Goal: Task Accomplishment & Management: Complete application form

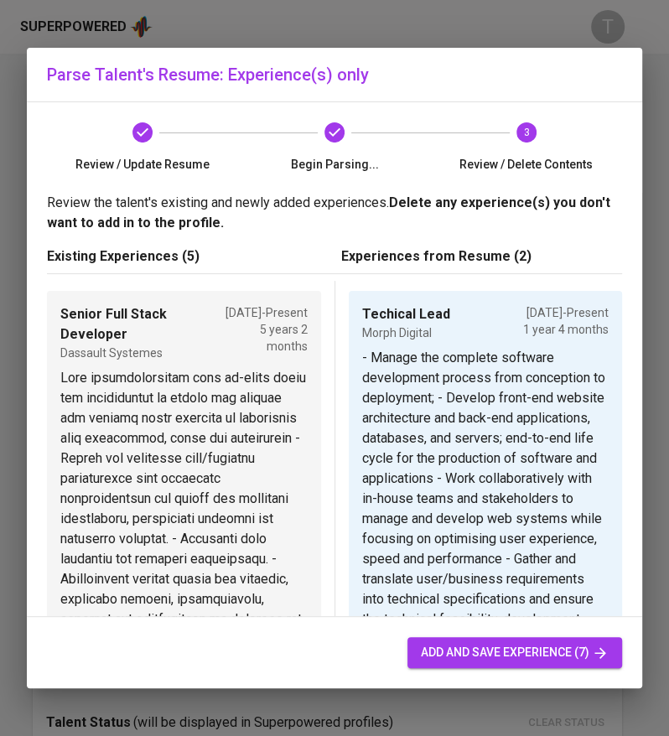
click at [528, 656] on span "add and save experience (7)" at bounding box center [515, 652] width 188 height 21
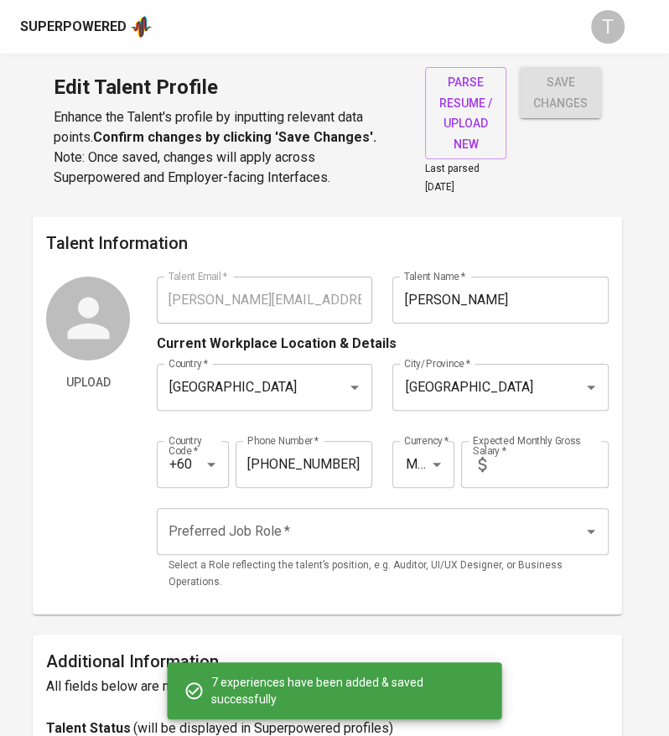
type input "MYR"
radio input "true"
type input "Techical Lead"
type input "Morph Digital"
type input "06/01/2024"
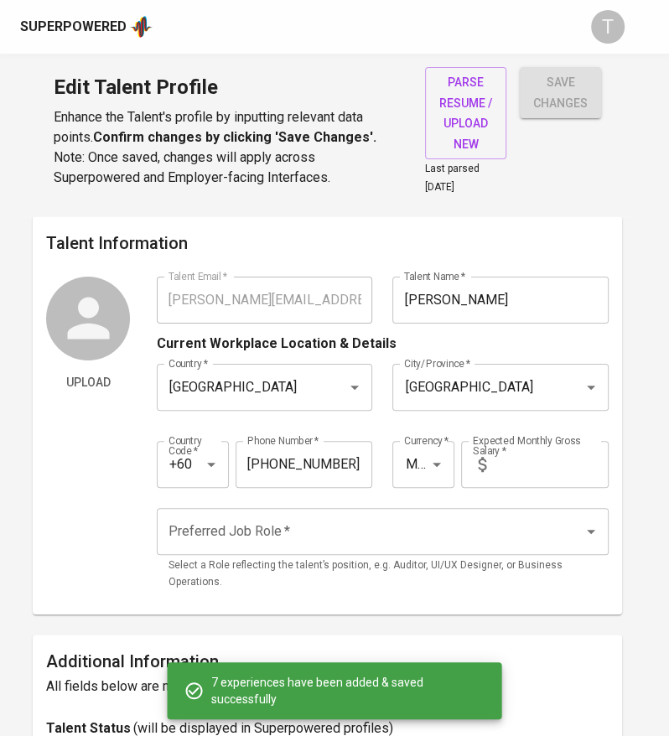
type input "Senior Full Stack Developer"
type input "Dassault Systemes"
checkbox input "true"
type input "08/01/2020"
type input "Senior Consultant, Full Stack Developer"
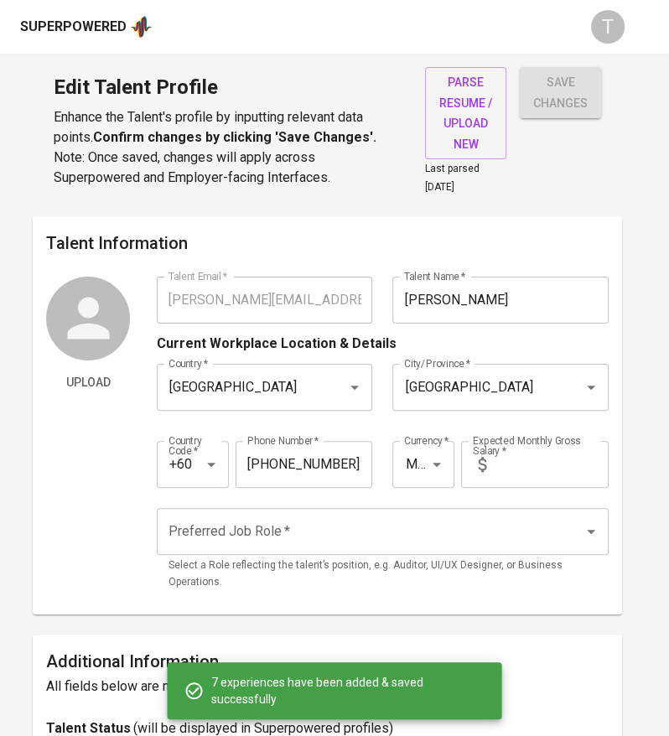
type input "Azendian Solutions Sdn Bhd"
type input "03/01/2023"
type input "06/01/2024"
type input "Software Engineer"
type input "CIS IT Solutions Sdn Bhd"
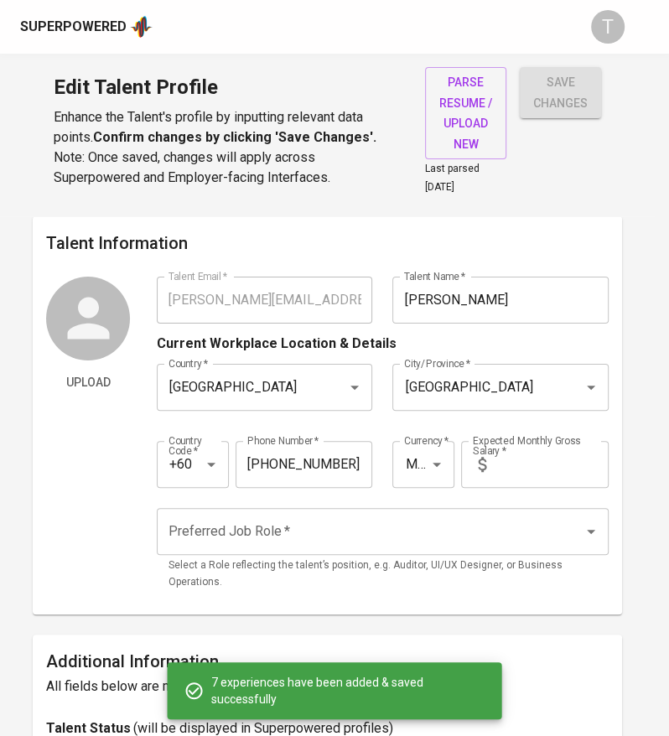
type input "07/01/2015"
type input "09/01/2020"
type input "Web Developer"
type input "Weststar Digital Sdn Bhd"
type input "05/01/2014"
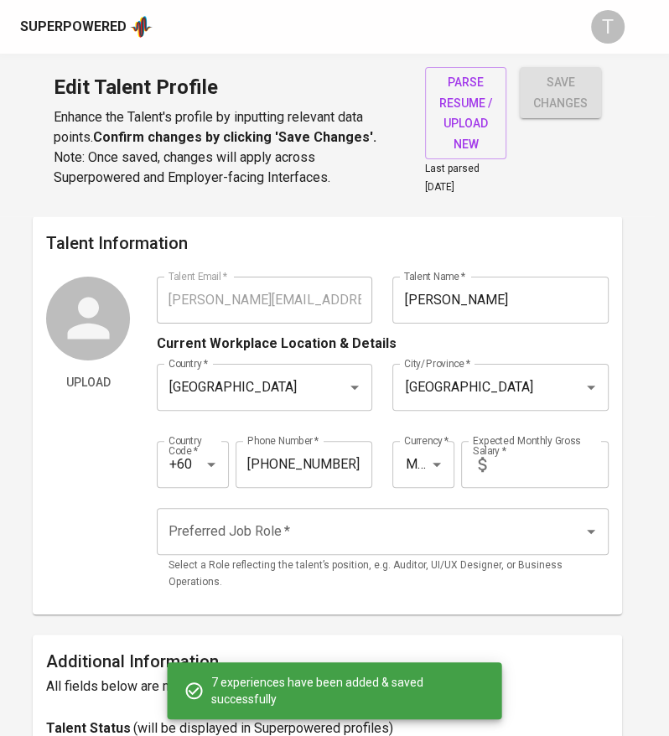
type input "06/01/2015"
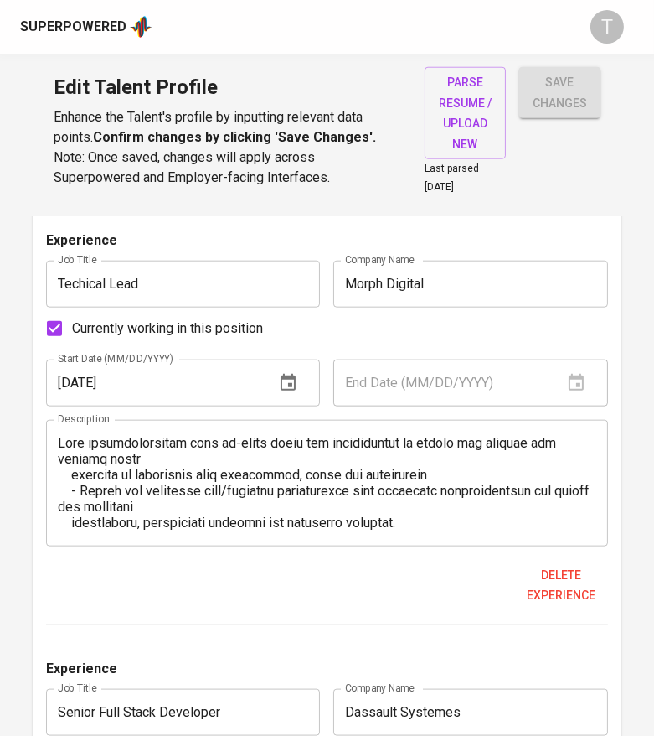
scroll to position [1659, 0]
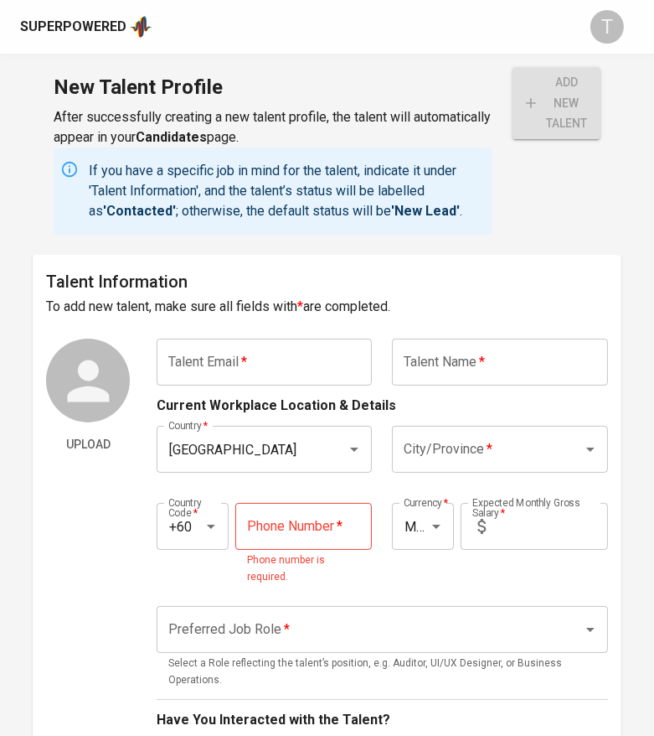
click at [248, 375] on input "text" at bounding box center [264, 361] width 215 height 47
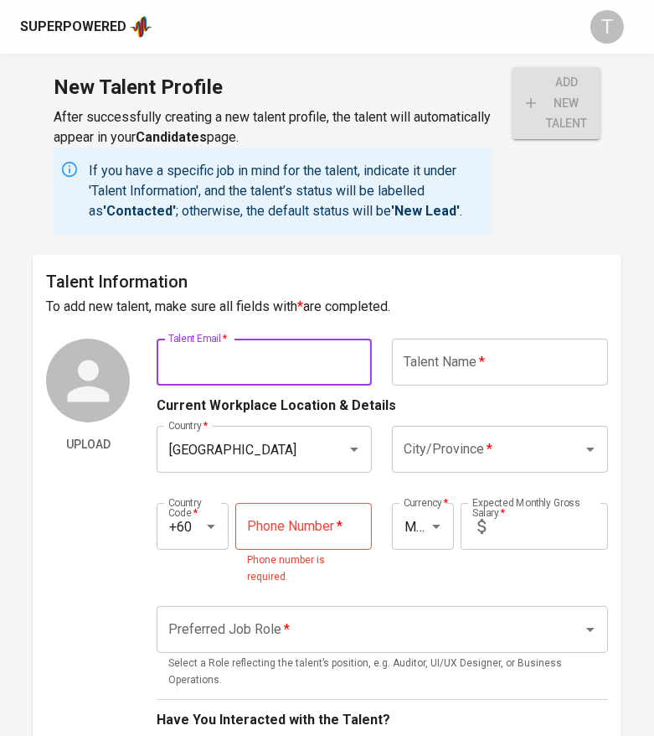
type input "v"
paste input "[EMAIL_ADDRESS][DOMAIN_NAME]"
type input "[EMAIL_ADDRESS][DOMAIN_NAME]"
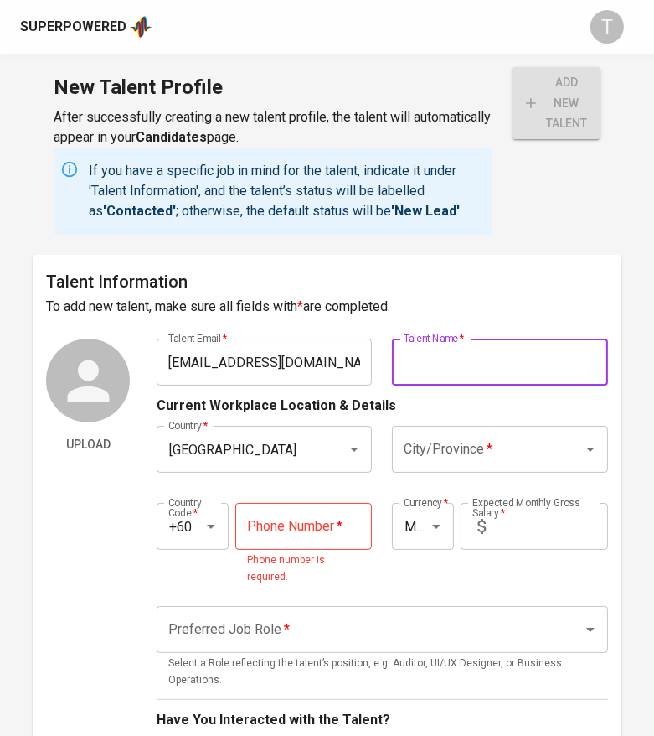
click at [457, 357] on input "text" at bounding box center [499, 361] width 215 height 47
click at [476, 358] on input "text" at bounding box center [499, 361] width 215 height 47
paste input "[PERSON_NAME] A/[PERSON_NAME]"
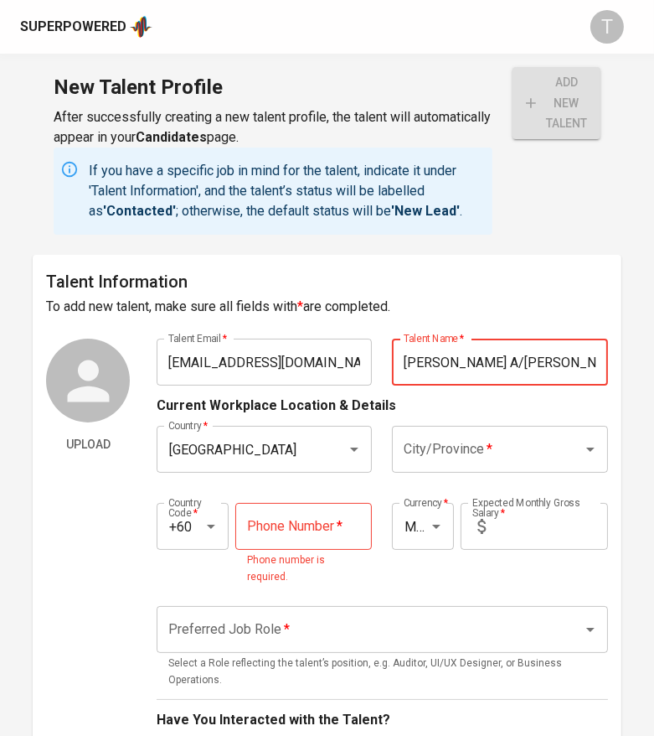
scroll to position [0, 1]
type input "[PERSON_NAME] A/[PERSON_NAME]"
click at [420, 451] on input "City/Province   *" at bounding box center [476, 449] width 153 height 32
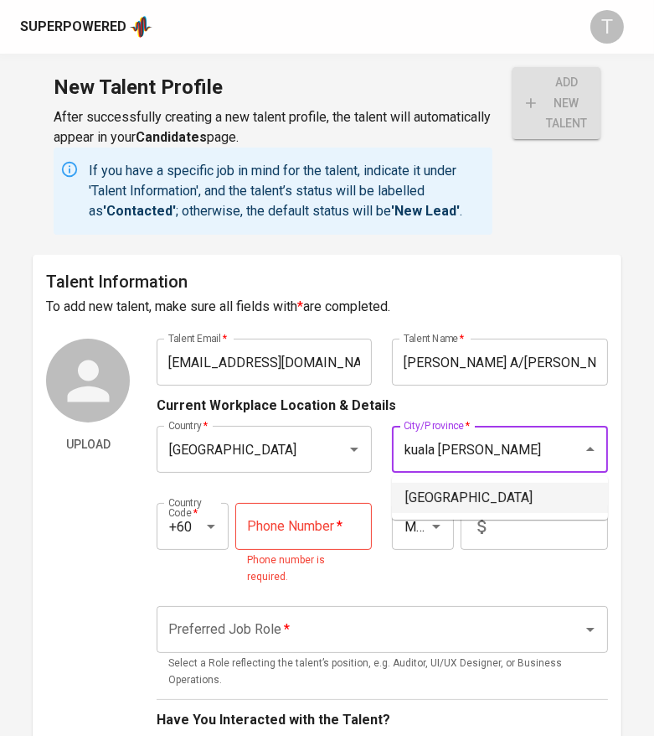
click at [447, 487] on li "Kuala Lumpur" at bounding box center [500, 498] width 216 height 30
type input "Kuala Lumpur"
click at [309, 514] on input "tel" at bounding box center [303, 526] width 137 height 47
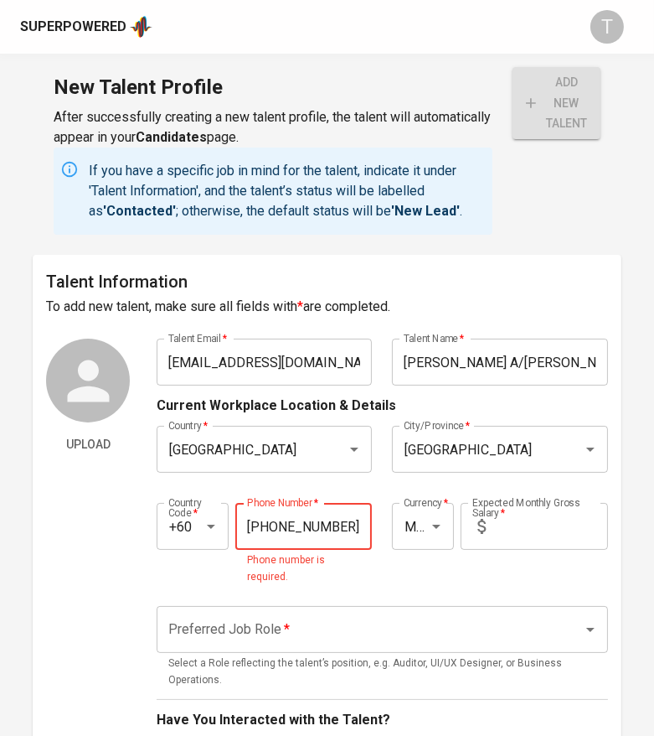
type input "12-254-1933"
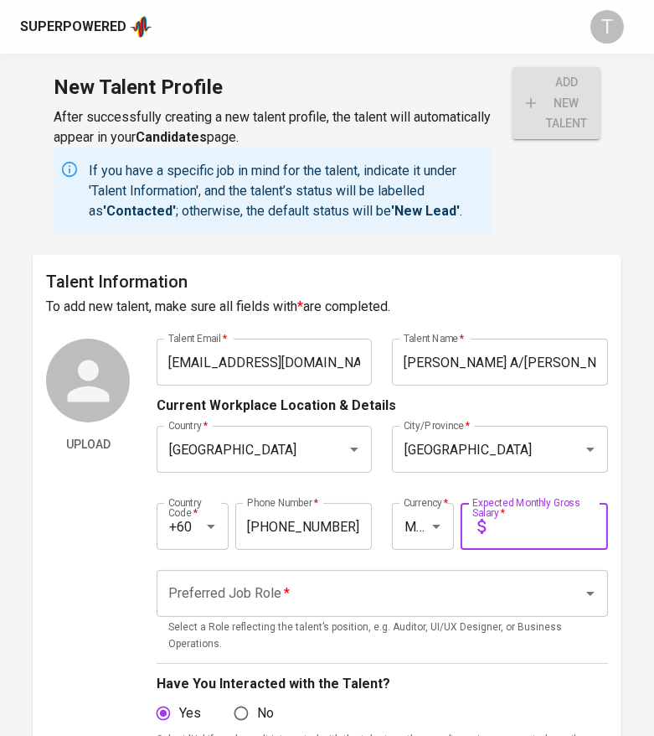
click at [545, 541] on input "text" at bounding box center [551, 526] width 116 height 47
type input "7,000"
click at [398, 586] on input "Preferred Job Role   *" at bounding box center [359, 593] width 390 height 32
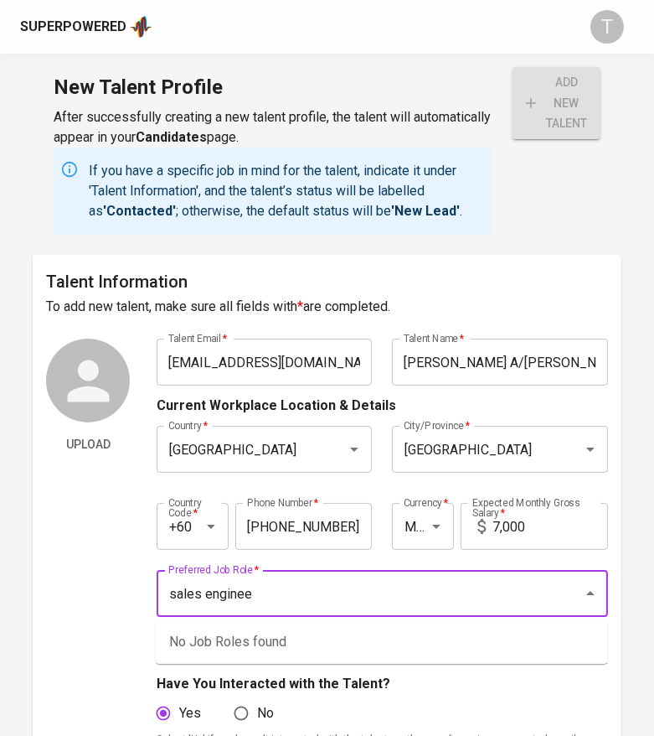
drag, startPoint x: 287, startPoint y: 590, endPoint x: 195, endPoint y: 591, distance: 91.3
click at [195, 591] on input "sales enginee" at bounding box center [359, 593] width 390 height 32
click at [195, 589] on input "sale engine" at bounding box center [359, 593] width 390 height 32
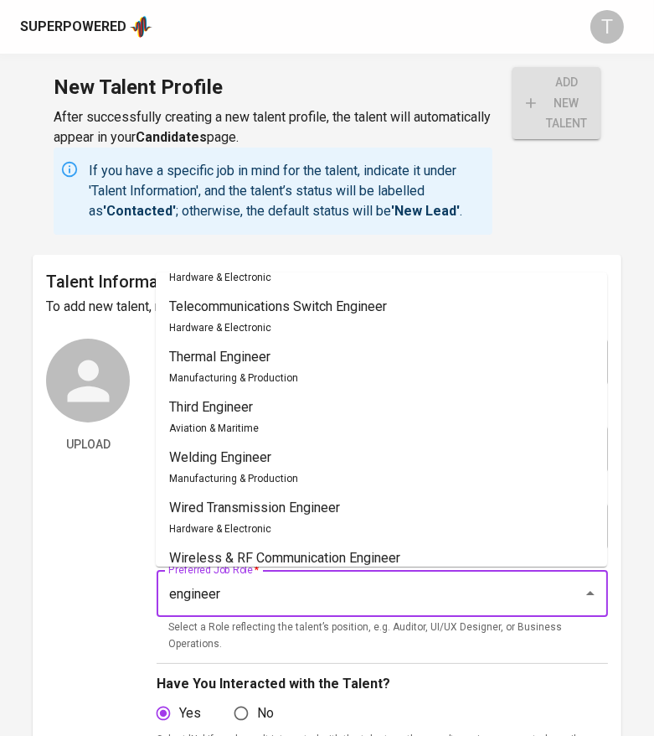
scroll to position [4141, 0]
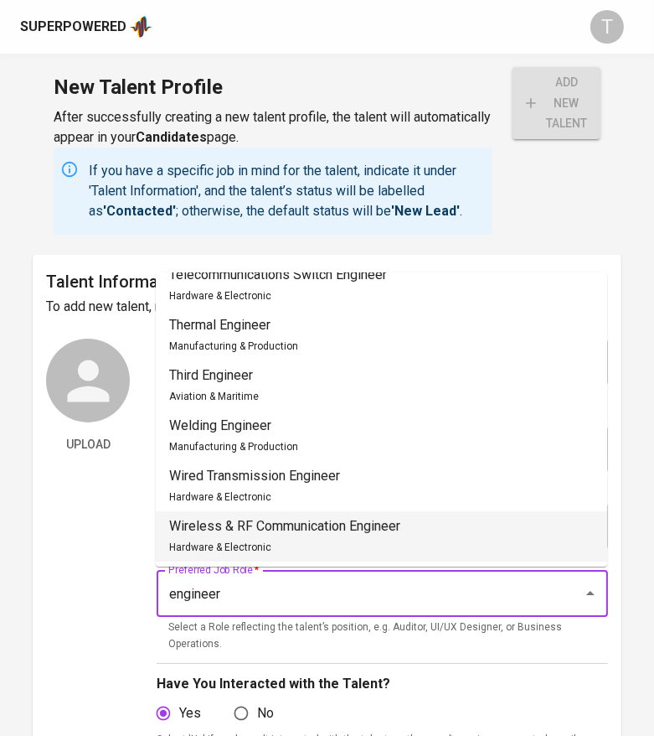
drag, startPoint x: 431, startPoint y: 583, endPoint x: 421, endPoint y: 586, distance: 10.4
click at [429, 584] on input "engineer" at bounding box center [359, 593] width 390 height 32
click at [421, 586] on input "engineer" at bounding box center [359, 593] width 390 height 32
drag, startPoint x: 421, startPoint y: 586, endPoint x: 156, endPoint y: 609, distance: 265.8
click at [157, 616] on div "Preferred Job Role   * engineer Preferred Job Role * Select a Role reflecting t…" at bounding box center [383, 611] width 452 height 83
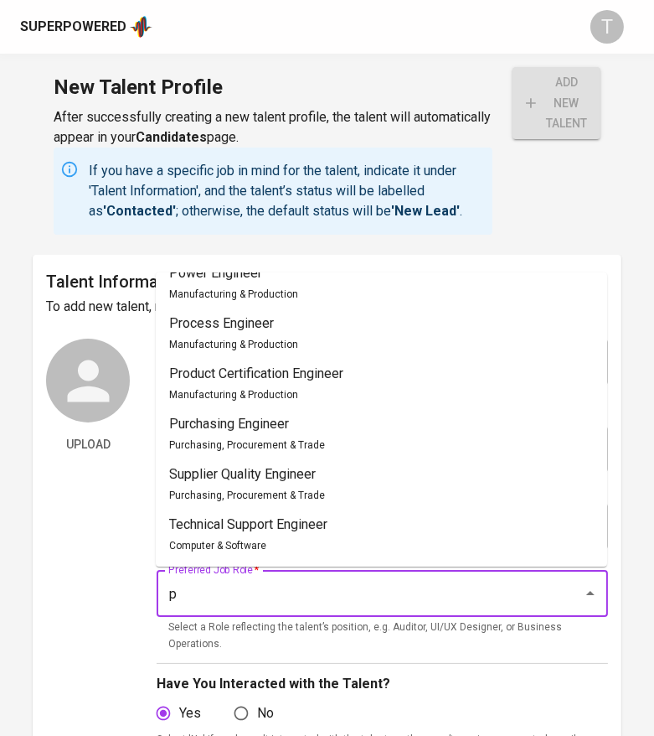
scroll to position [0, 0]
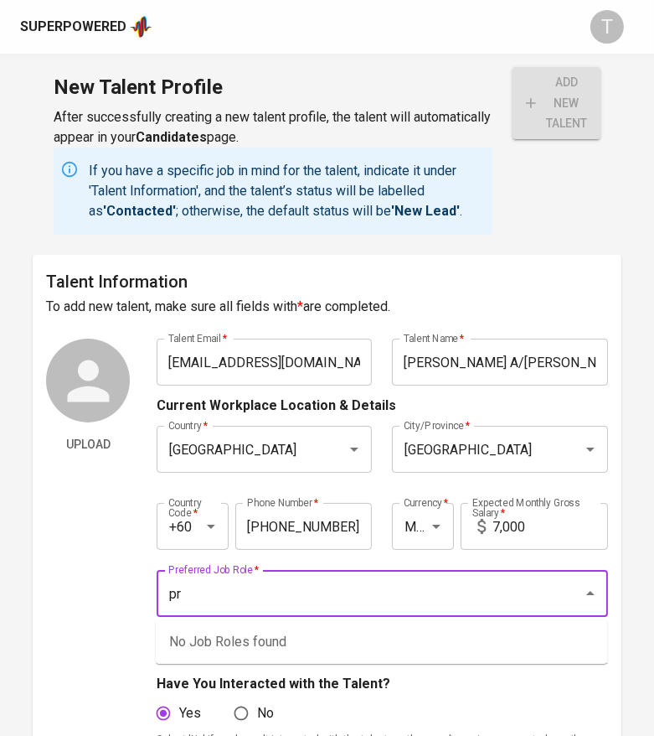
type input "p"
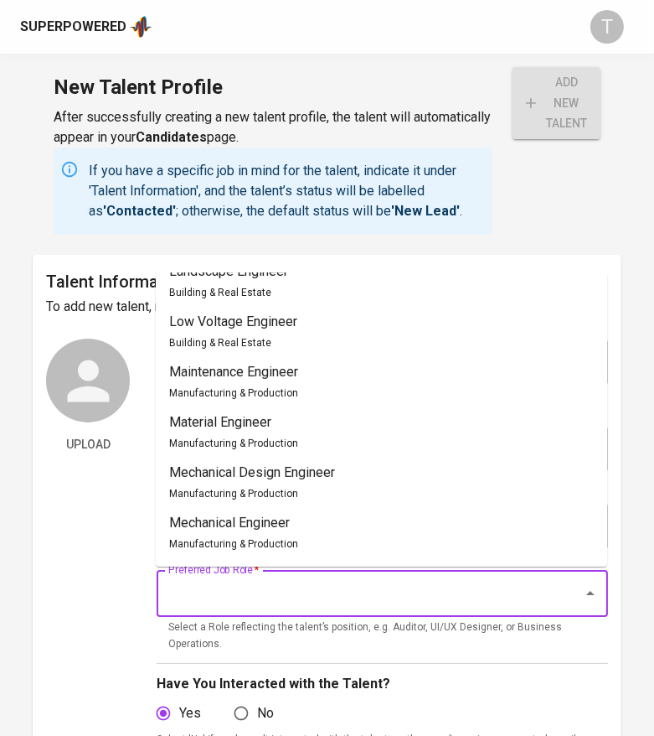
scroll to position [2336, 0]
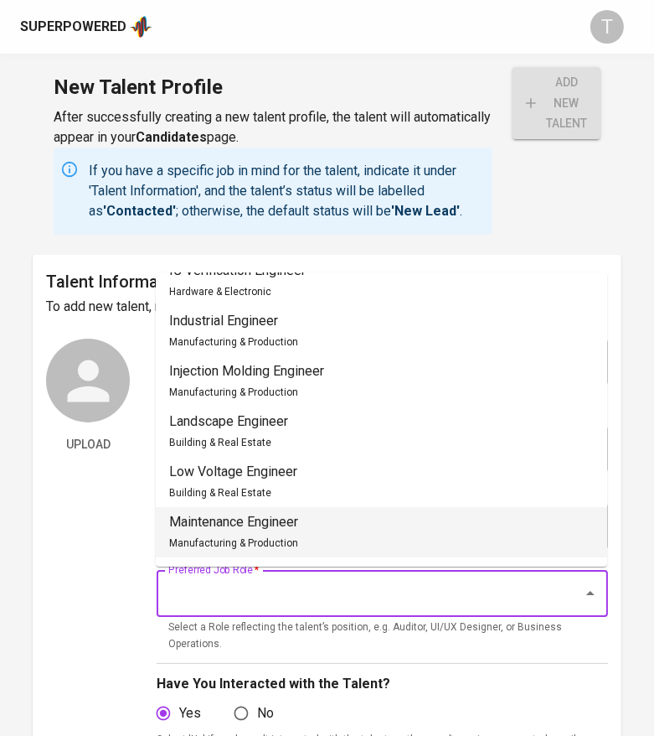
click at [306, 517] on li "Maintenance Engineer Manufacturing & Production" at bounding box center [382, 532] width 452 height 50
type input "Maintenance Engineer"
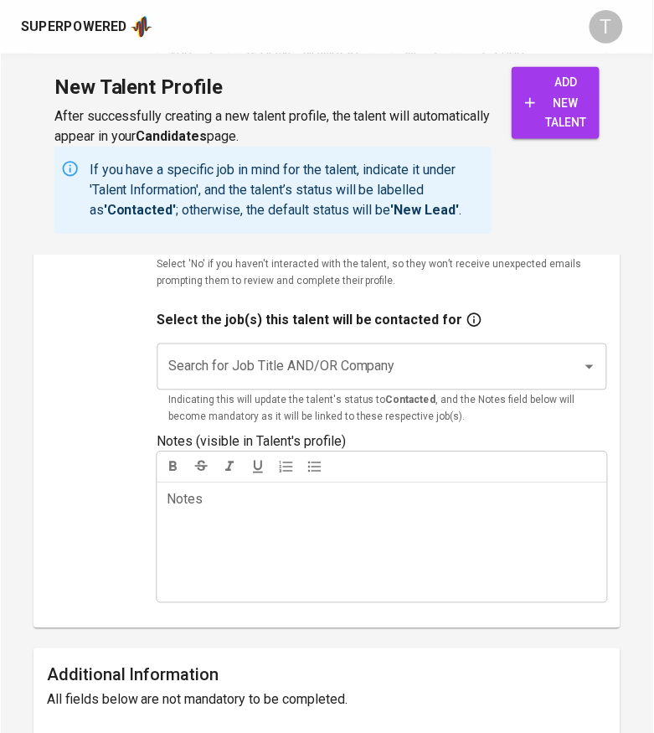
scroll to position [479, 0]
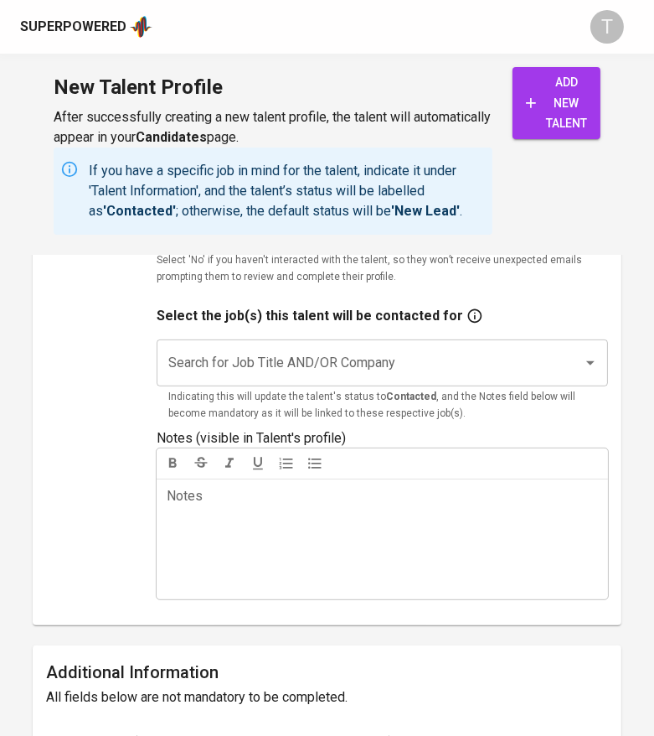
click at [333, 344] on div "Search for Job Title AND/OR Company" at bounding box center [383, 362] width 452 height 47
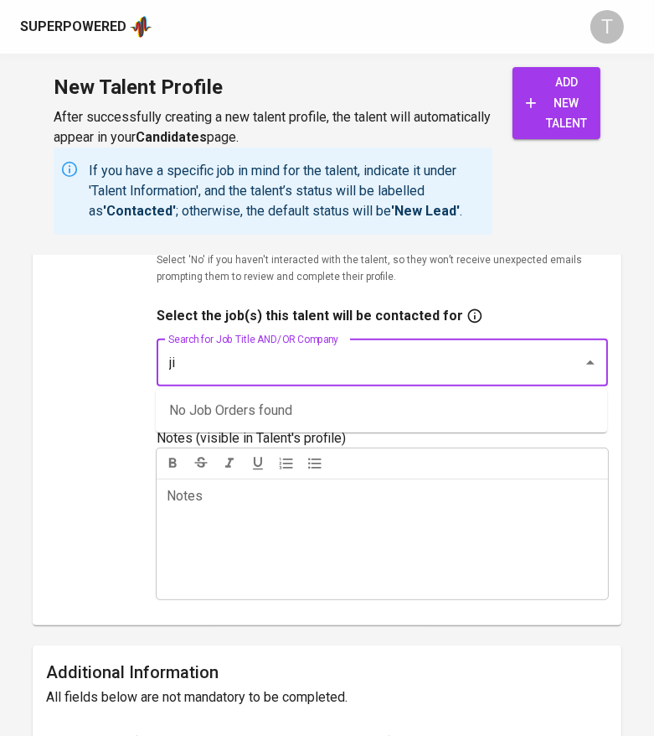
type input "j"
type input "s"
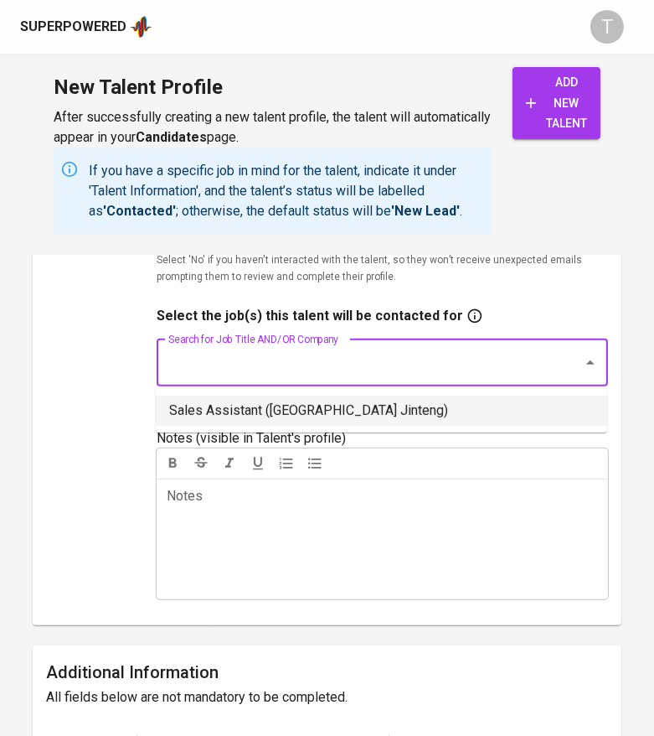
click at [511, 411] on li "Sales Assistant (Singapore Jinteng)" at bounding box center [382, 410] width 452 height 30
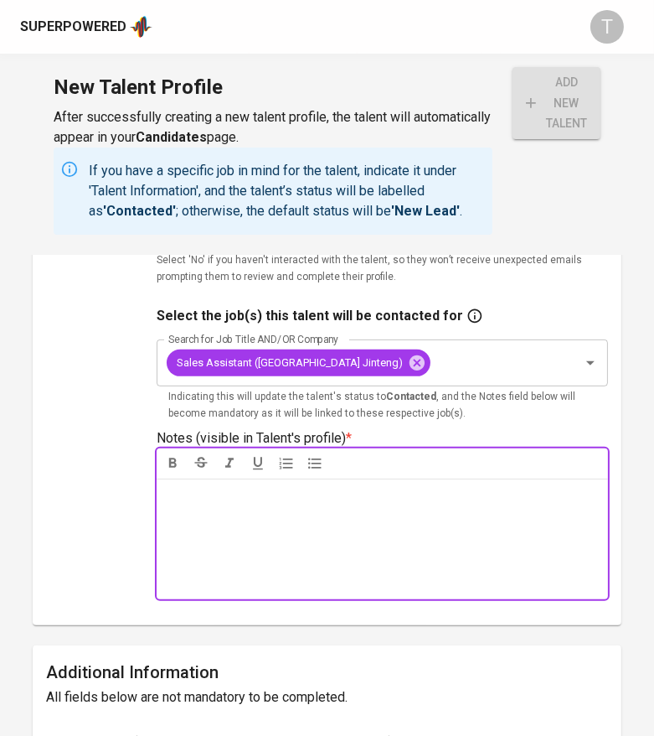
click at [275, 511] on div "Notes * ﻿" at bounding box center [383, 538] width 452 height 121
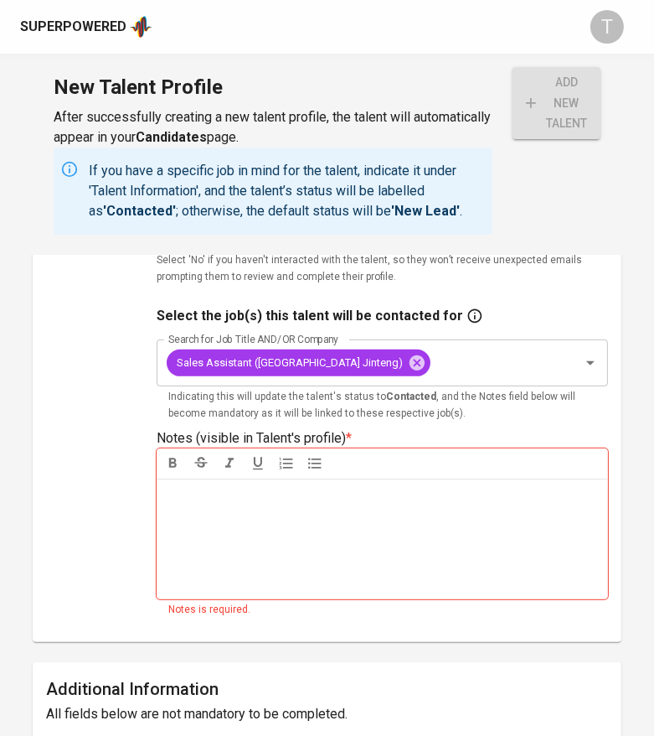
click at [279, 520] on div "Notes * ﻿" at bounding box center [383, 538] width 452 height 121
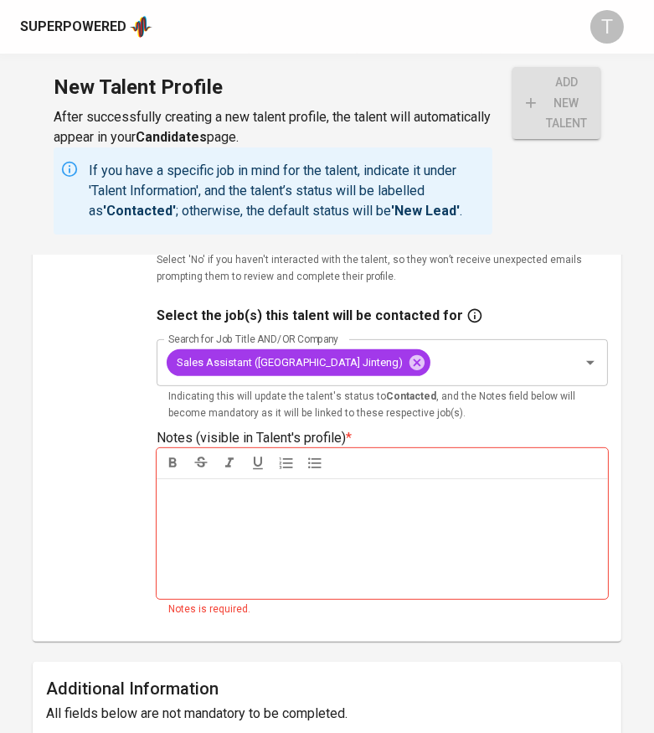
click at [317, 515] on div "Notes * ﻿" at bounding box center [383, 538] width 452 height 121
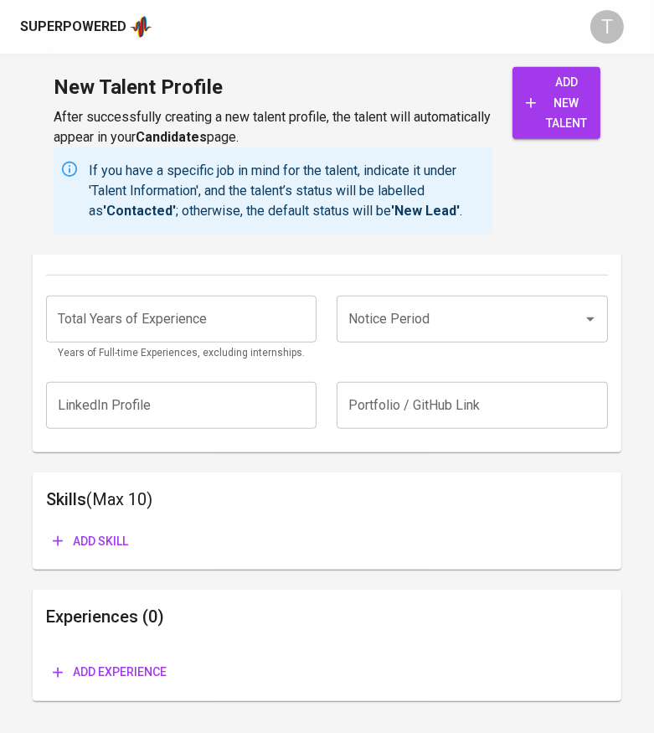
drag, startPoint x: 163, startPoint y: 528, endPoint x: 482, endPoint y: 761, distance: 394.4
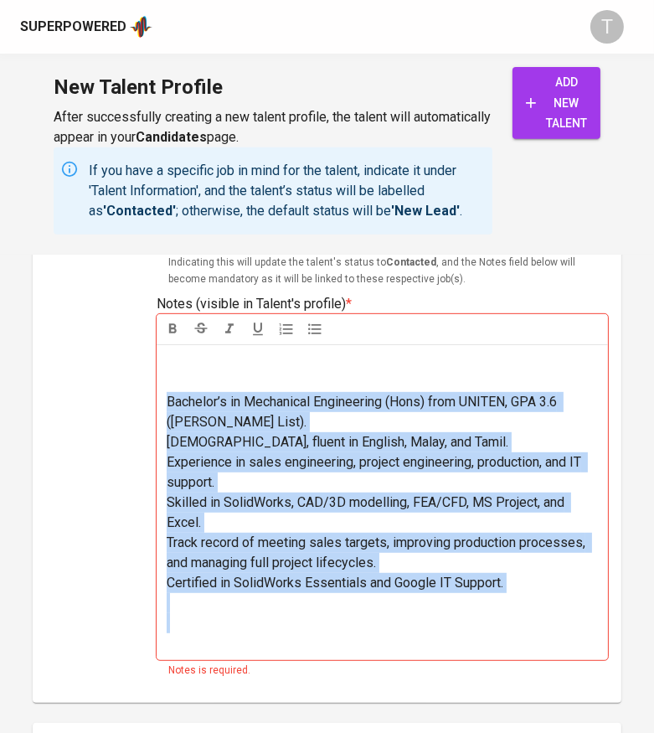
scroll to position [558, 0]
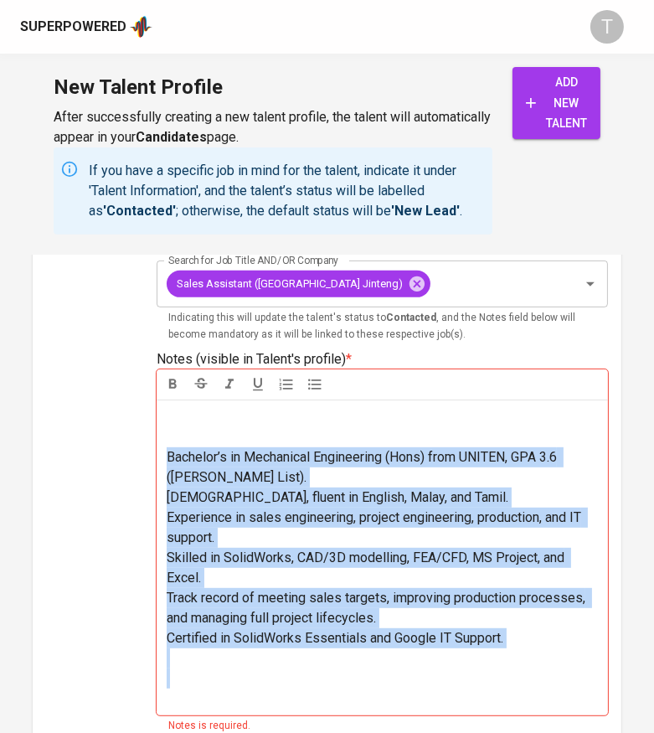
click at [309, 385] on icon "button" at bounding box center [315, 384] width 17 height 17
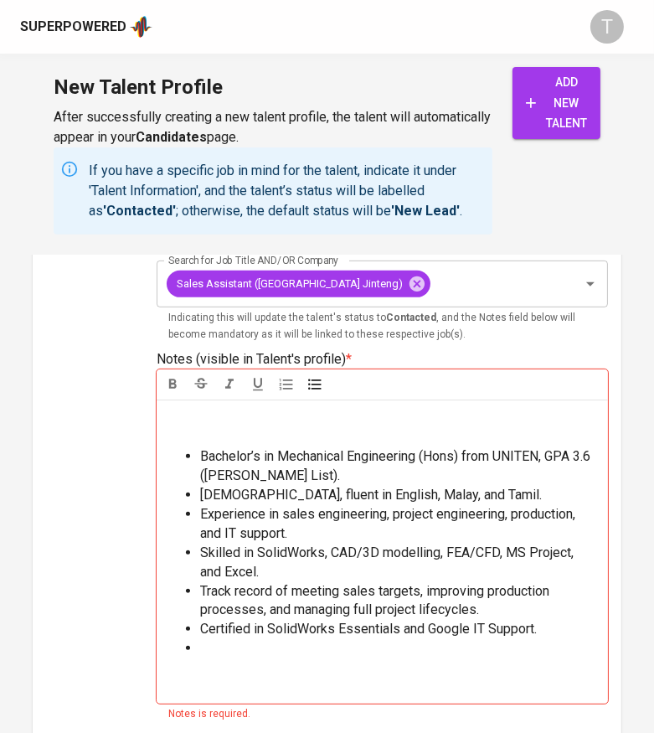
click at [278, 428] on p at bounding box center [382, 427] width 431 height 40
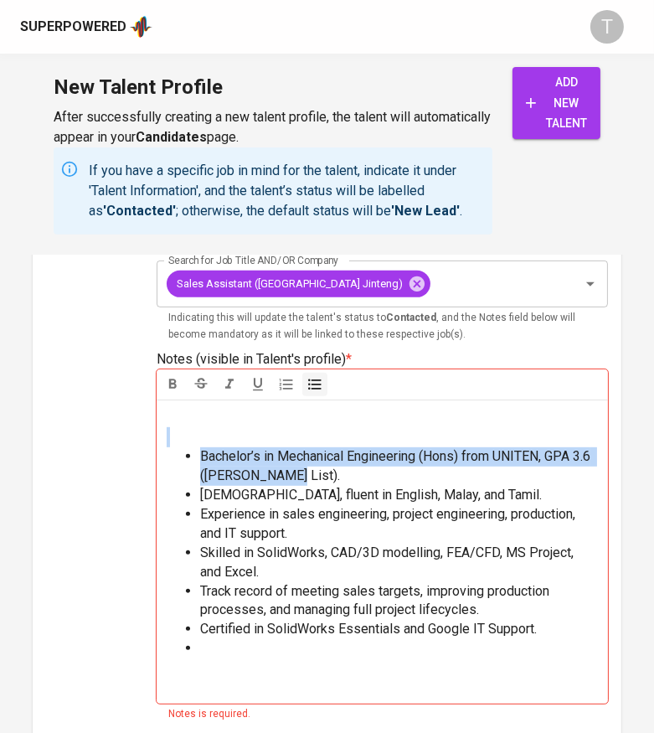
drag, startPoint x: 318, startPoint y: 478, endPoint x: 145, endPoint y: 430, distance: 180.1
click at [145, 430] on div "Upload Talent Email   * ashleyjohn0798@gmail.com Talent Email * Talent Name   *…" at bounding box center [327, 257] width 562 height 953
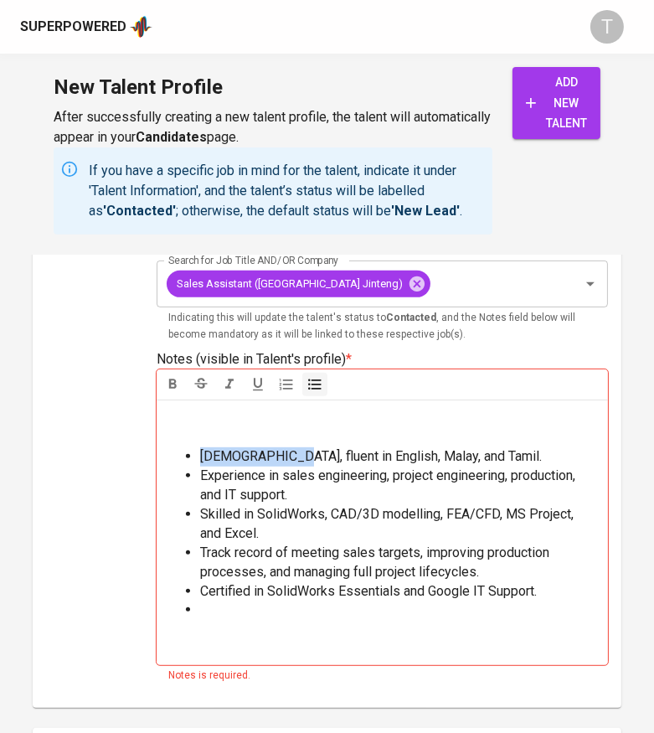
drag, startPoint x: 280, startPoint y: 458, endPoint x: 189, endPoint y: 453, distance: 90.6
click at [200, 453] on li "27 years old, fluent in English, Malay, and Tamil." at bounding box center [399, 456] width 398 height 19
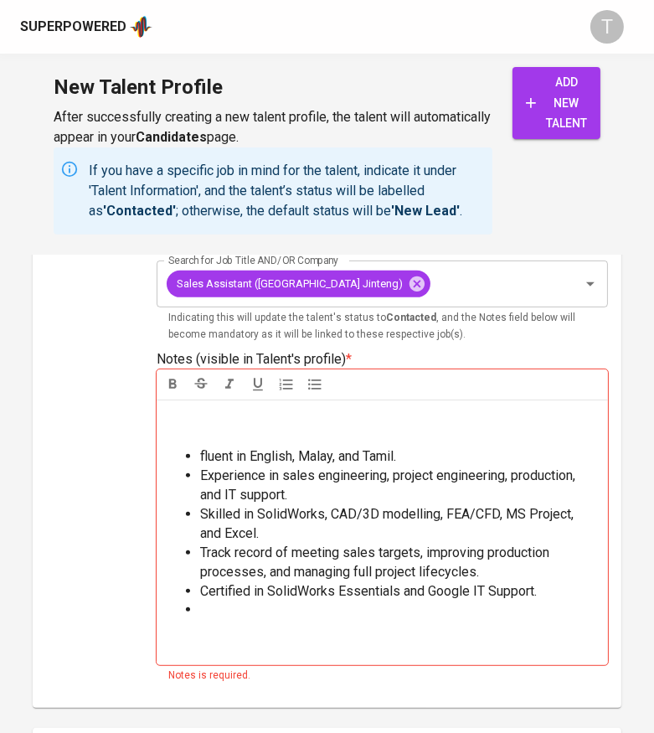
click at [199, 421] on p at bounding box center [382, 427] width 431 height 40
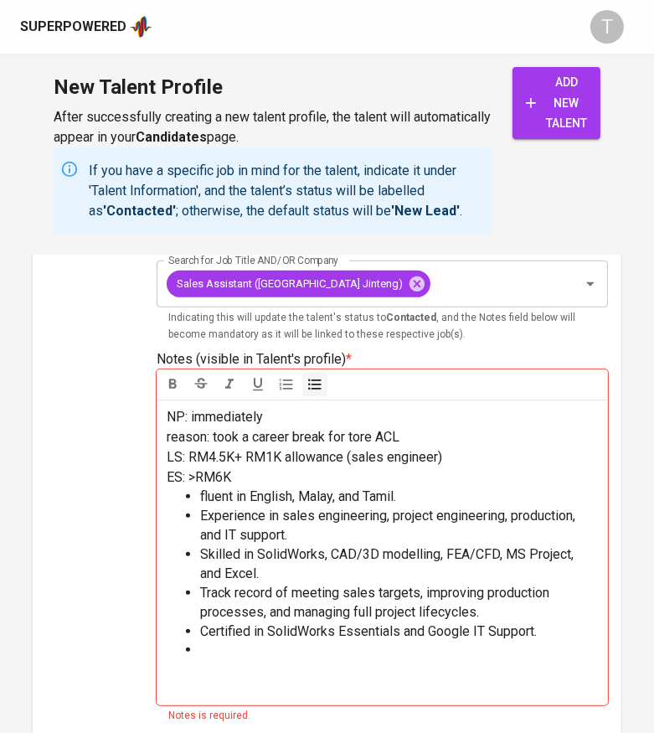
click at [312, 671] on li at bounding box center [399, 670] width 398 height 58
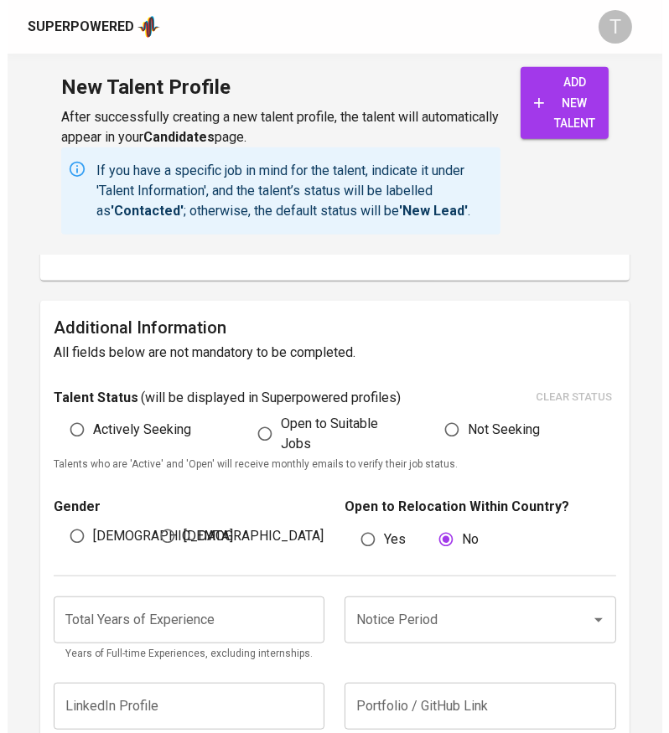
scroll to position [1140, 0]
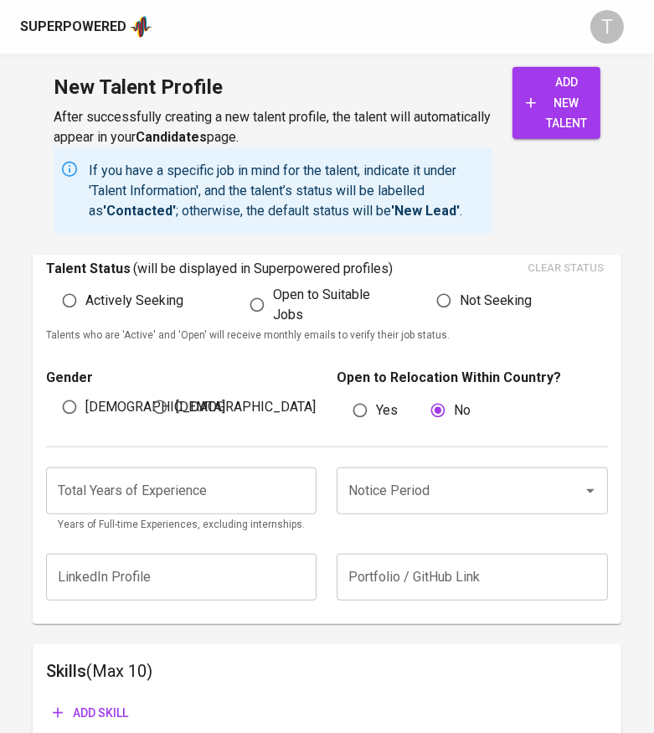
click at [119, 325] on div "Actively Seeking" at bounding box center [140, 305] width 188 height 40
drag, startPoint x: 97, startPoint y: 423, endPoint x: 97, endPoint y: 323, distance: 99.7
click at [96, 417] on span "[DEMOGRAPHIC_DATA]" at bounding box center [155, 407] width 140 height 20
click at [85, 423] on input "[DEMOGRAPHIC_DATA]" at bounding box center [70, 407] width 32 height 32
radio input "true"
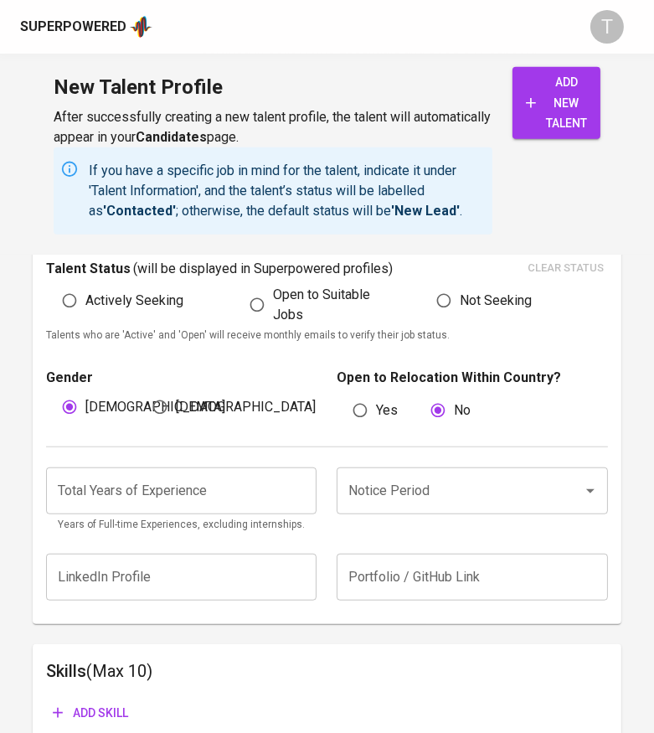
drag, startPoint x: 97, startPoint y: 319, endPoint x: 97, endPoint y: 339, distance: 20.1
click at [97, 311] on span "Actively Seeking" at bounding box center [134, 301] width 98 height 20
click at [85, 317] on input "Actively Seeking" at bounding box center [70, 301] width 32 height 32
radio input "true"
click at [437, 501] on input "Notice Period" at bounding box center [448, 491] width 209 height 32
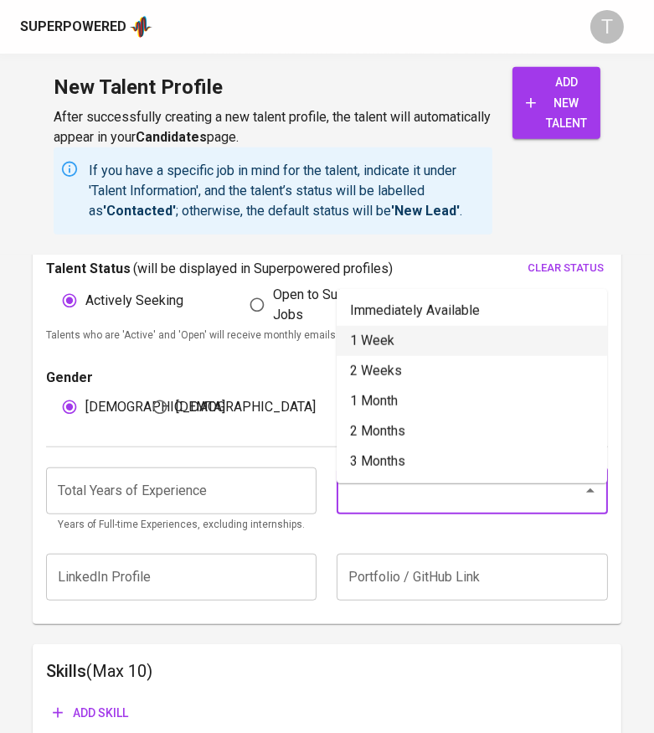
click at [390, 343] on li "1 Week" at bounding box center [472, 341] width 271 height 30
type input "1 Week"
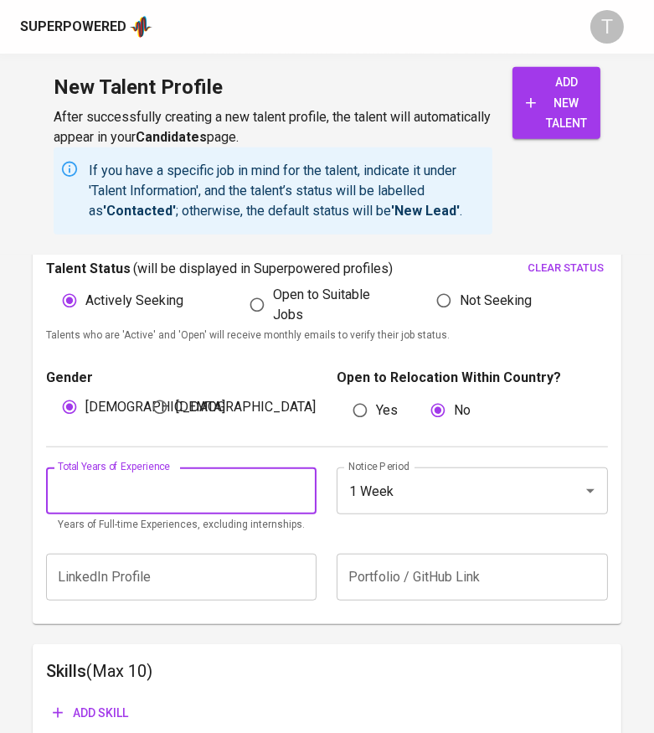
click at [143, 508] on input "number" at bounding box center [181, 490] width 271 height 47
type input "3"
click at [530, 111] on span "add new talent" at bounding box center [556, 103] width 61 height 62
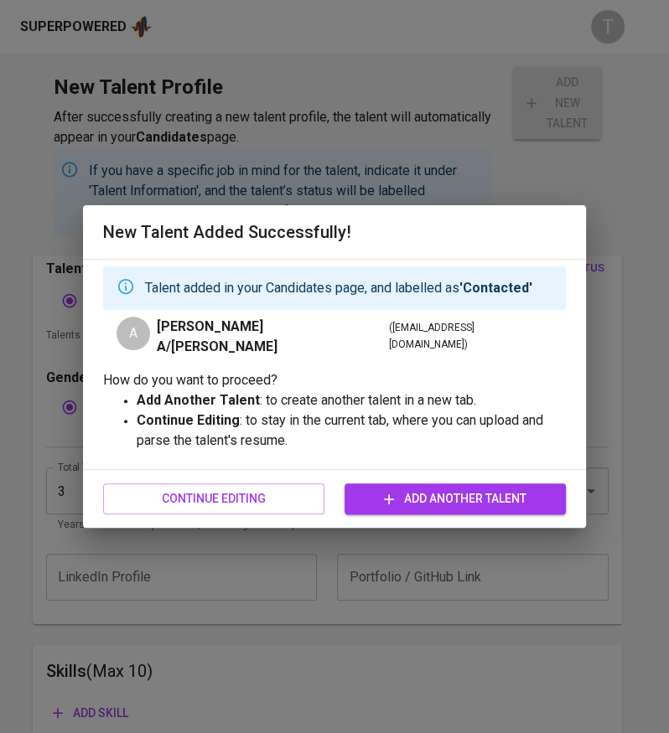
click at [251, 488] on span "Continue Editing" at bounding box center [213, 498] width 194 height 21
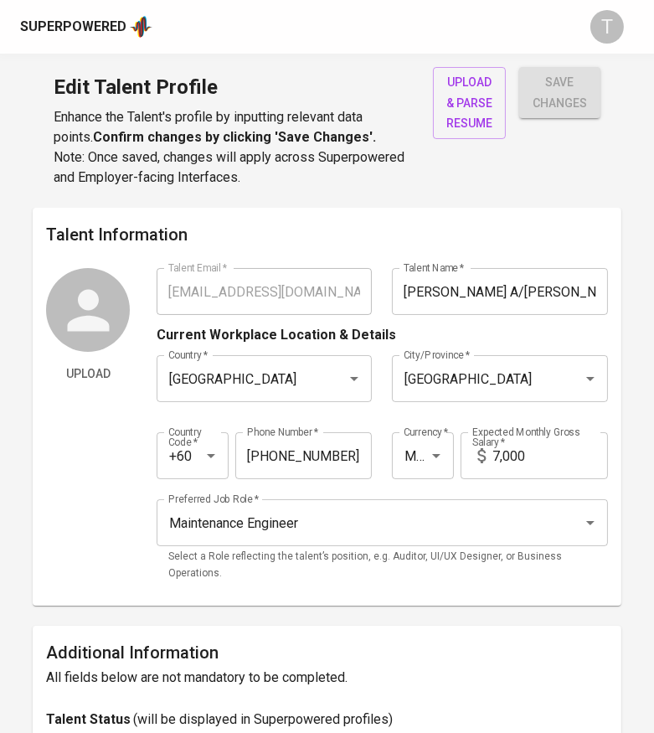
type input "[EMAIL_ADDRESS][DOMAIN_NAME]"
type input "[PERSON_NAME] A/[PERSON_NAME]"
type input "Malaysia"
type input "Kuala Lumpur"
type input "+60"
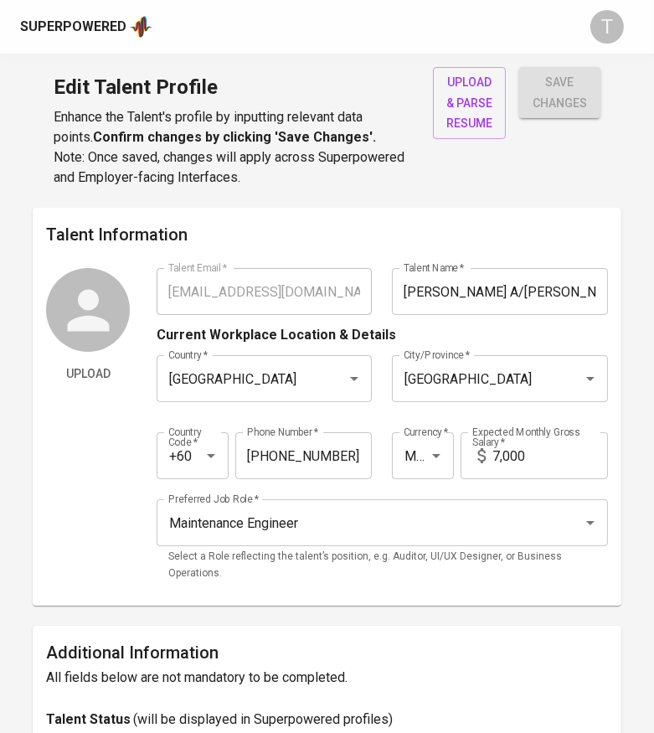
type input "12-254-1933"
type input "MYR"
type input "7,000"
type input "Maintenance Engineer"
radio input "true"
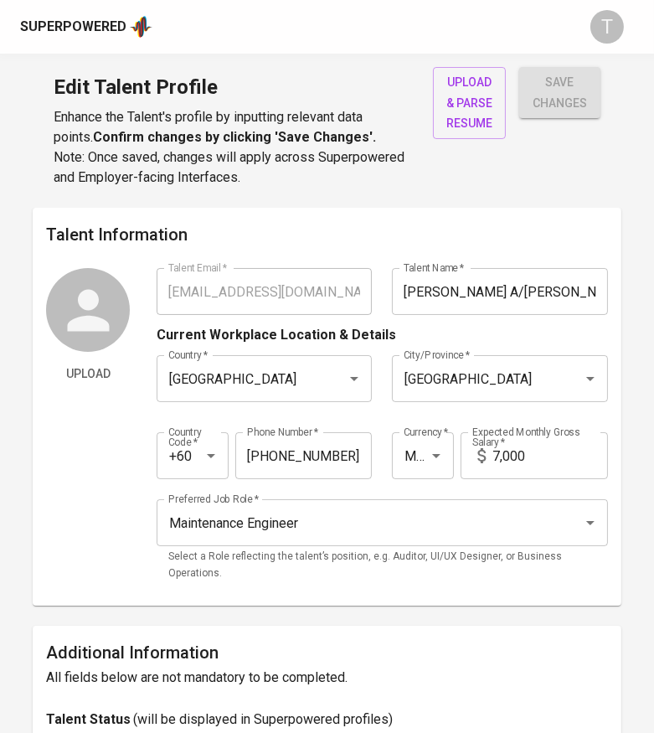
radio input "true"
type input "3"
type input "1 Week"
drag, startPoint x: 402, startPoint y: 292, endPoint x: 332, endPoint y: 297, distance: 70.5
click at [401, 292] on input "[PERSON_NAME] A/[PERSON_NAME]" at bounding box center [499, 291] width 215 height 47
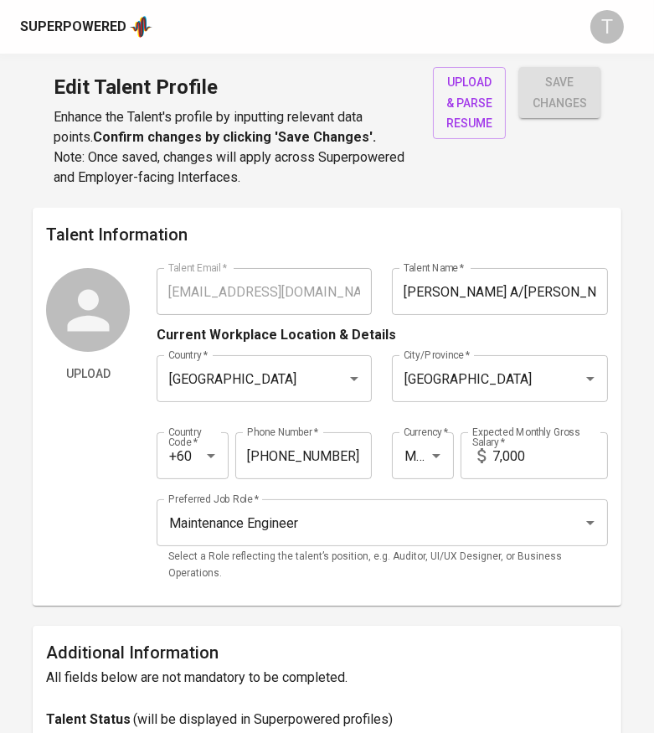
click at [120, 290] on div "Upload Talent Email   * ashleyjohn0798@gmail.com Talent Email * Talent Name   *…" at bounding box center [327, 430] width 562 height 324
click at [462, 101] on span "upload & parse resume" at bounding box center [470, 103] width 46 height 62
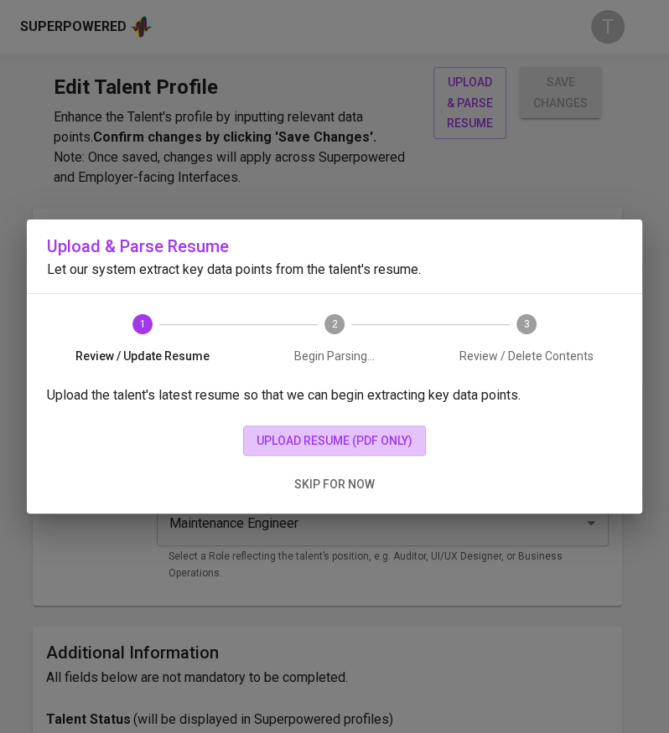
click at [318, 429] on button "upload resume (pdf only)" at bounding box center [334, 441] width 183 height 31
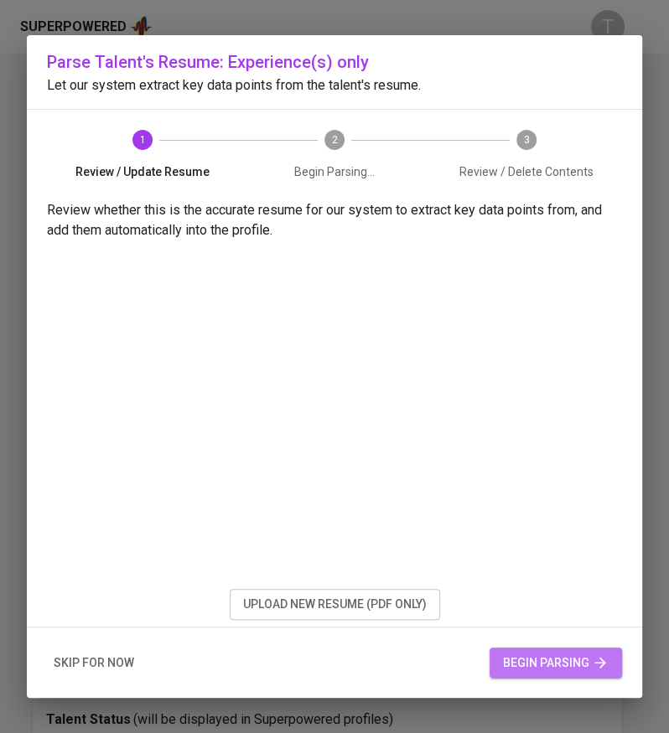
click at [550, 650] on button "begin parsing" at bounding box center [555, 663] width 132 height 31
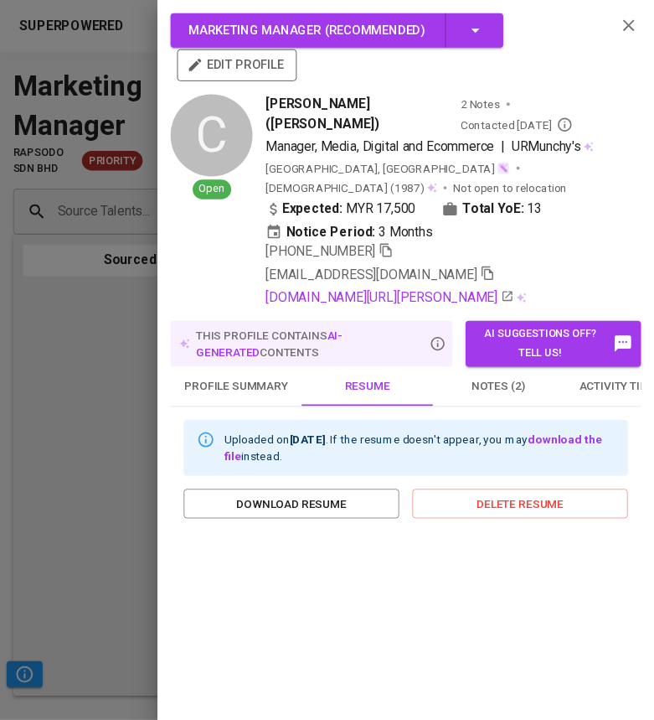
scroll to position [216, 0]
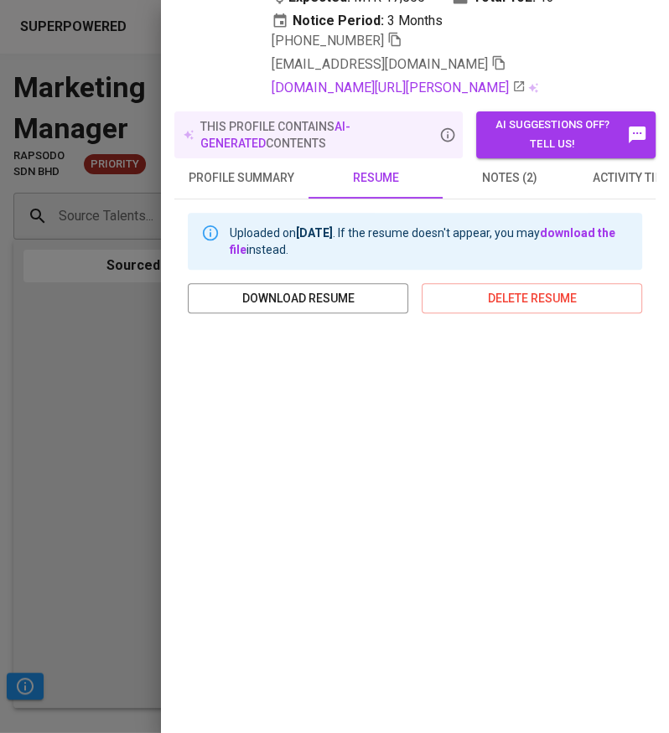
click at [138, 378] on div at bounding box center [334, 366] width 669 height 733
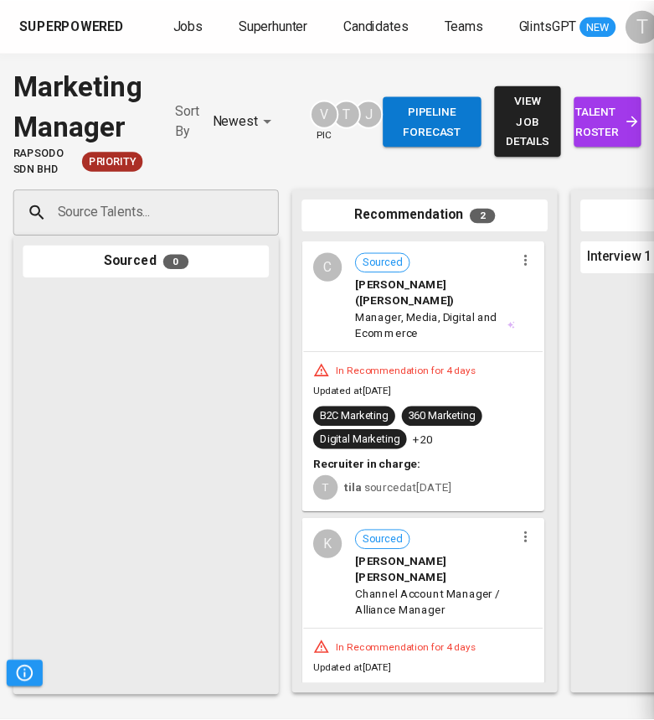
scroll to position [0, 0]
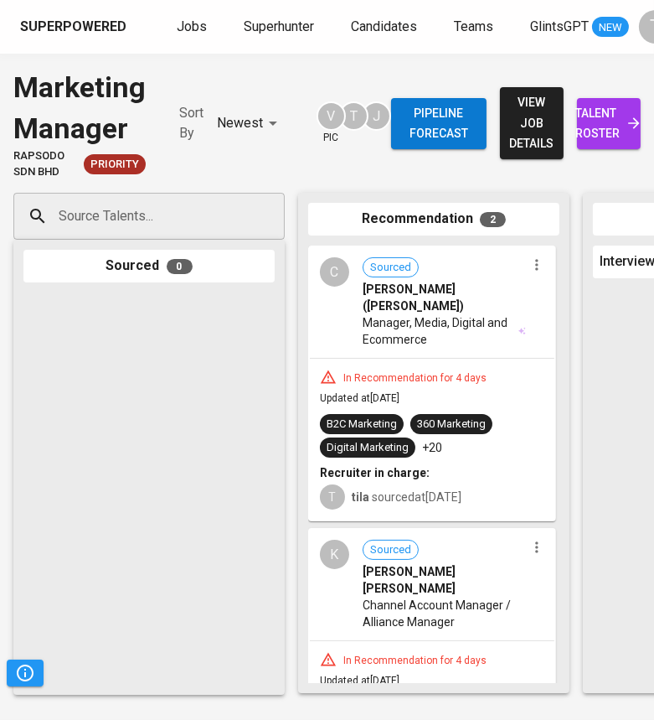
click at [177, 18] on link "Jobs" at bounding box center [194, 27] width 34 height 21
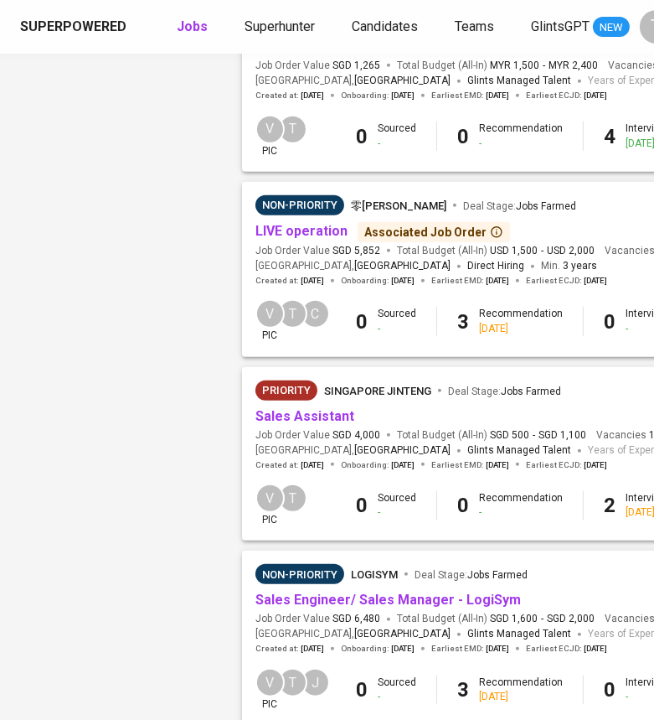
scroll to position [1354, 61]
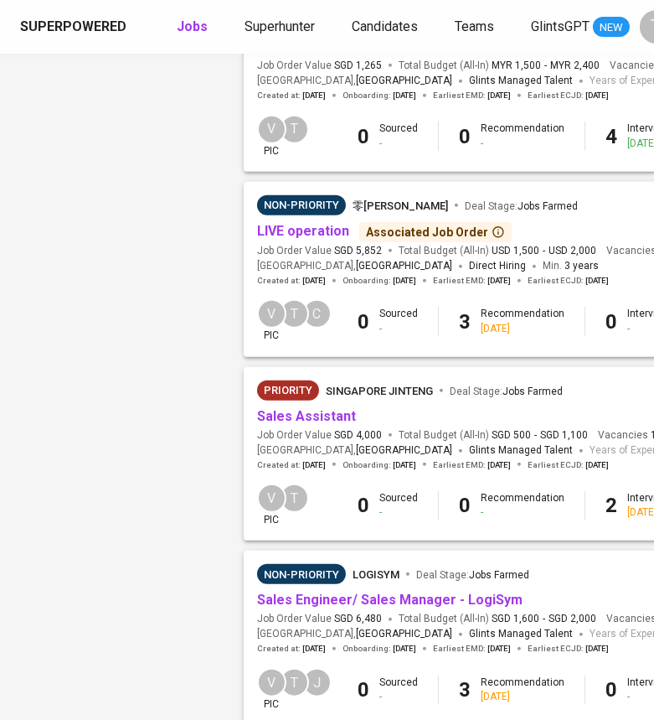
click at [282, 407] on div "Priority Singapore Jinteng Deal Stage : Jobs Farmed" at bounding box center [502, 393] width 491 height 27
click at [318, 410] on span "Sales Assistant" at bounding box center [306, 416] width 99 height 19
click at [322, 419] on link "Sales Assistant" at bounding box center [306, 416] width 99 height 16
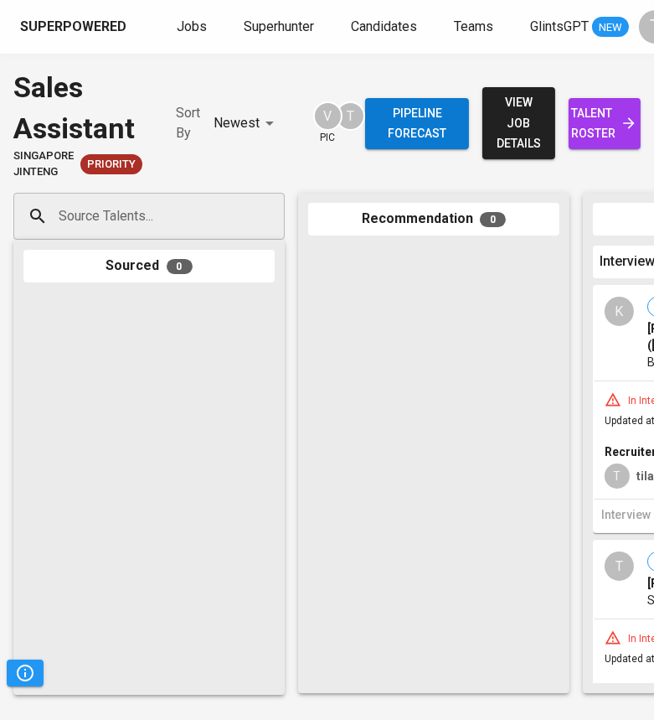
click at [135, 209] on input "Source Talents..." at bounding box center [142, 216] width 176 height 32
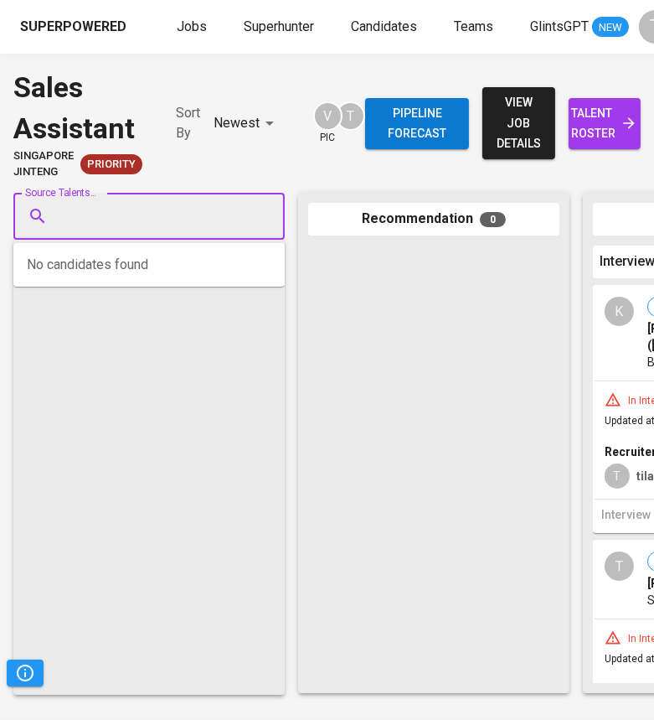
paste input "[EMAIL_ADDRESS][DOMAIN_NAME]"
type input "[EMAIL_ADDRESS][DOMAIN_NAME]"
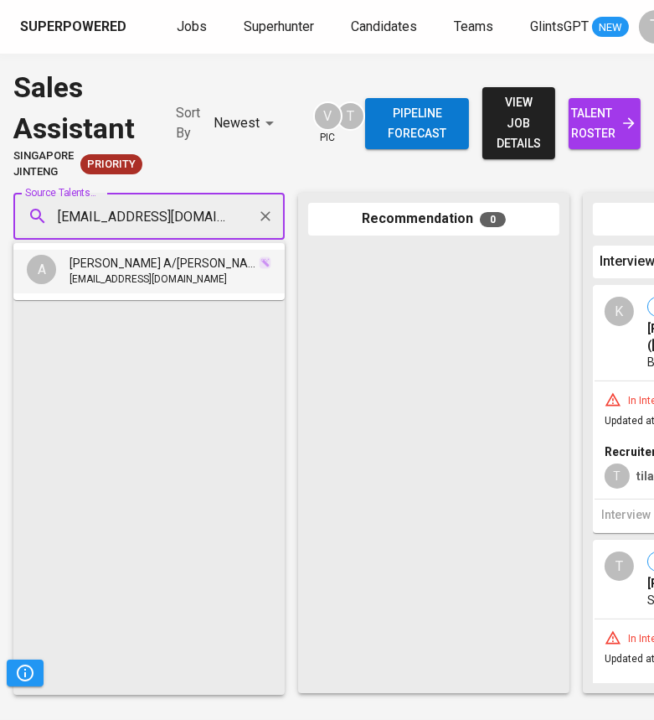
click at [188, 285] on span "[EMAIL_ADDRESS][DOMAIN_NAME]" at bounding box center [148, 279] width 157 height 17
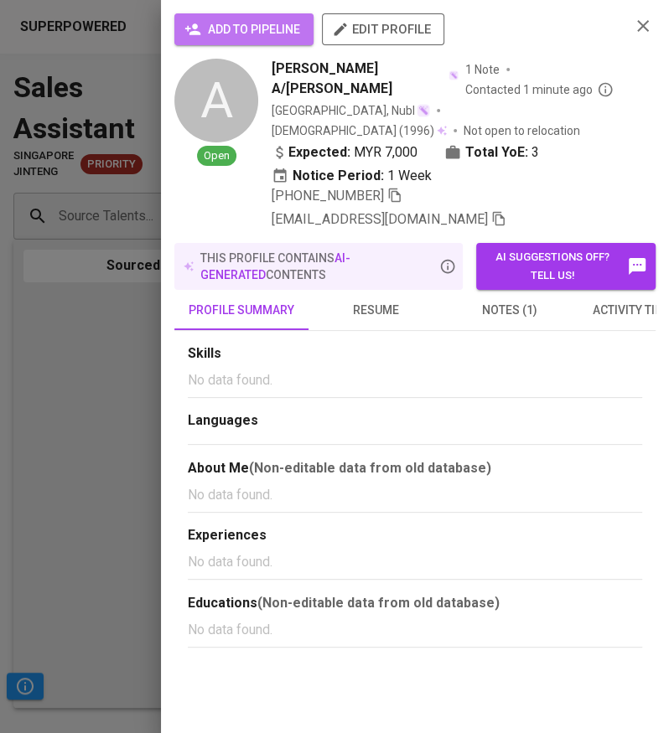
drag, startPoint x: 239, startPoint y: 39, endPoint x: 191, endPoint y: 190, distance: 159.0
click at [239, 38] on span "add to pipeline" at bounding box center [244, 29] width 112 height 21
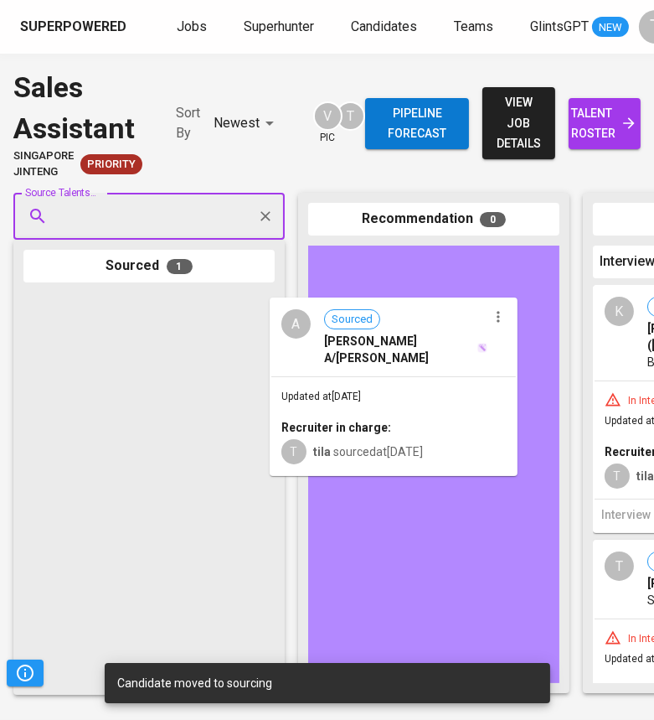
drag, startPoint x: 137, startPoint y: 357, endPoint x: 393, endPoint y: 363, distance: 255.6
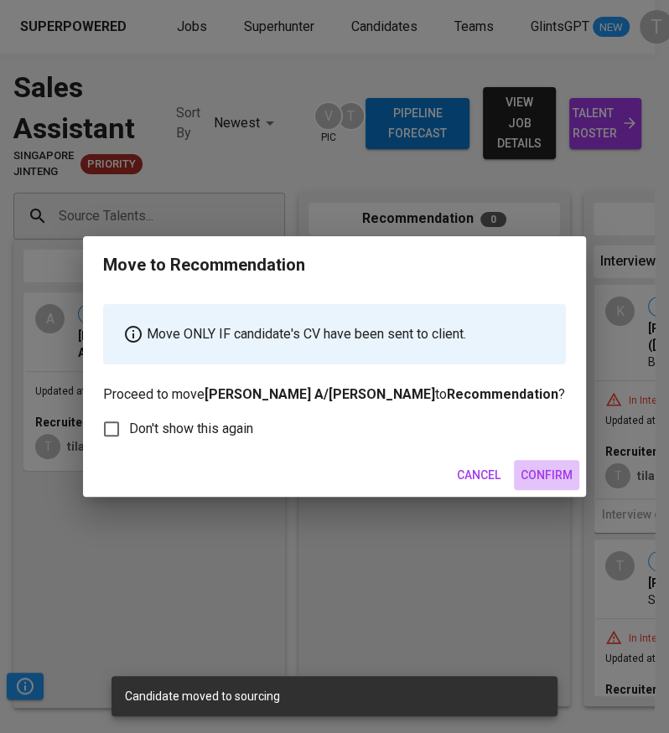
click at [546, 469] on span "Confirm" at bounding box center [546, 475] width 52 height 21
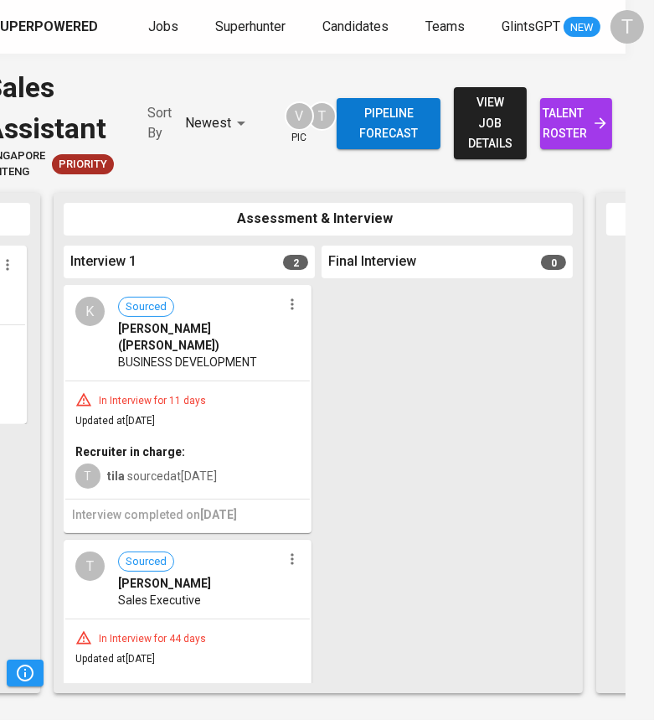
scroll to position [0, 509]
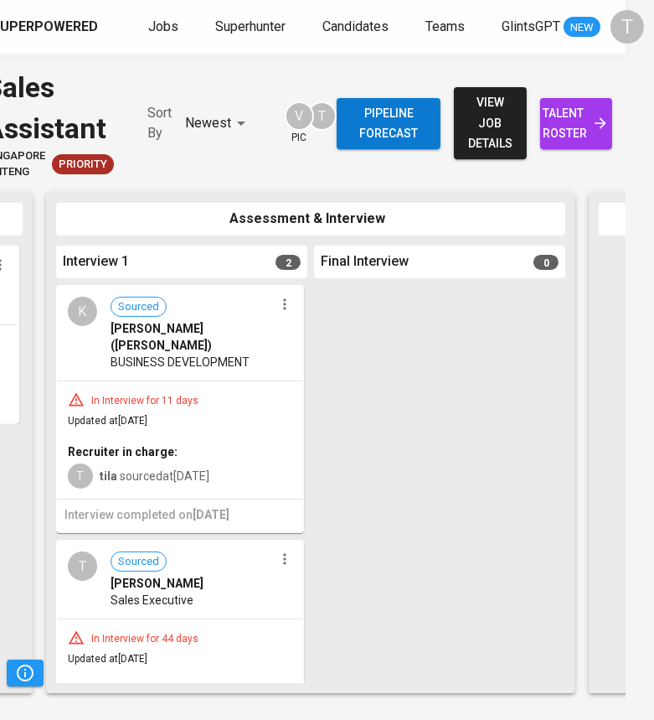
click at [278, 307] on icon "button" at bounding box center [284, 304] width 17 height 17
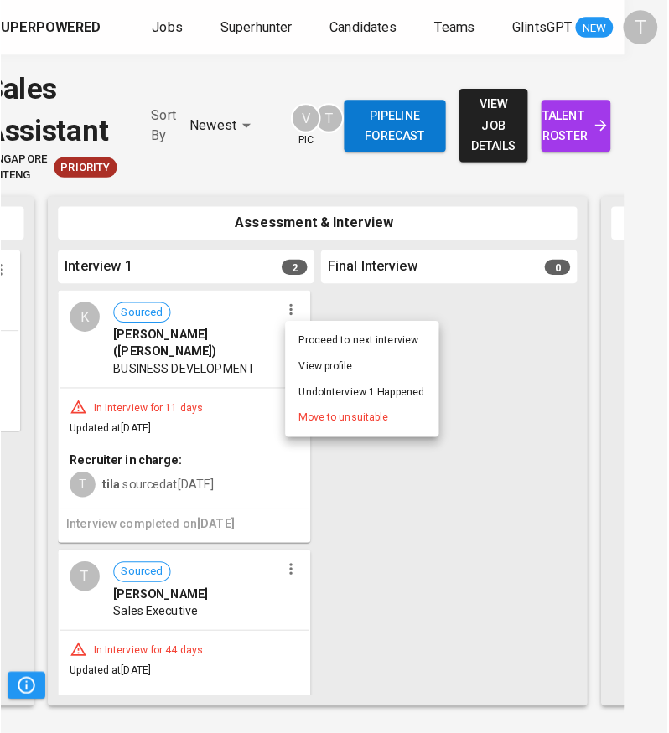
scroll to position [0, 17]
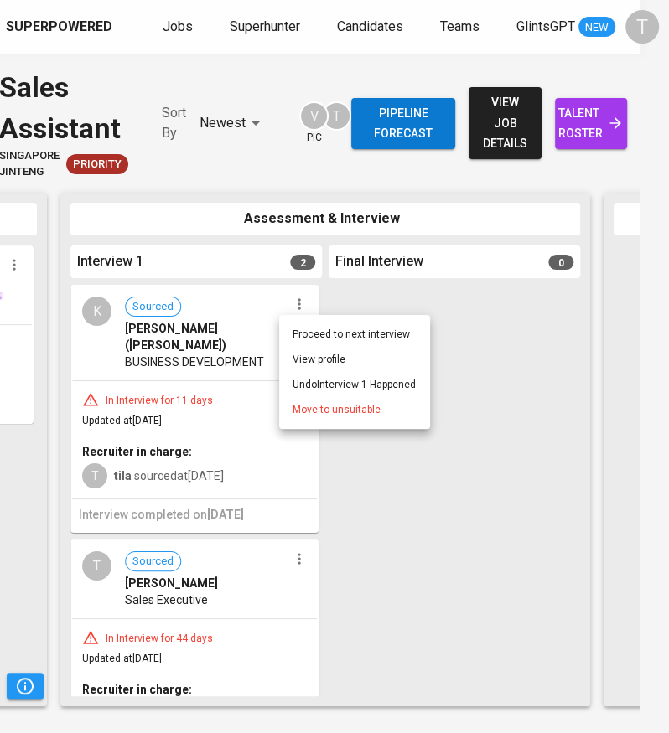
click at [317, 407] on span "Move to unsuitable" at bounding box center [336, 409] width 88 height 15
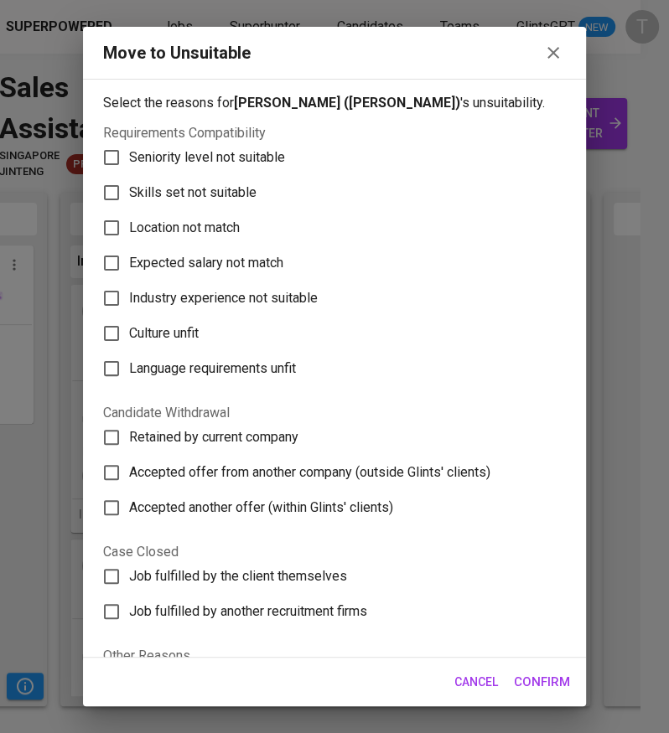
scroll to position [0, 0]
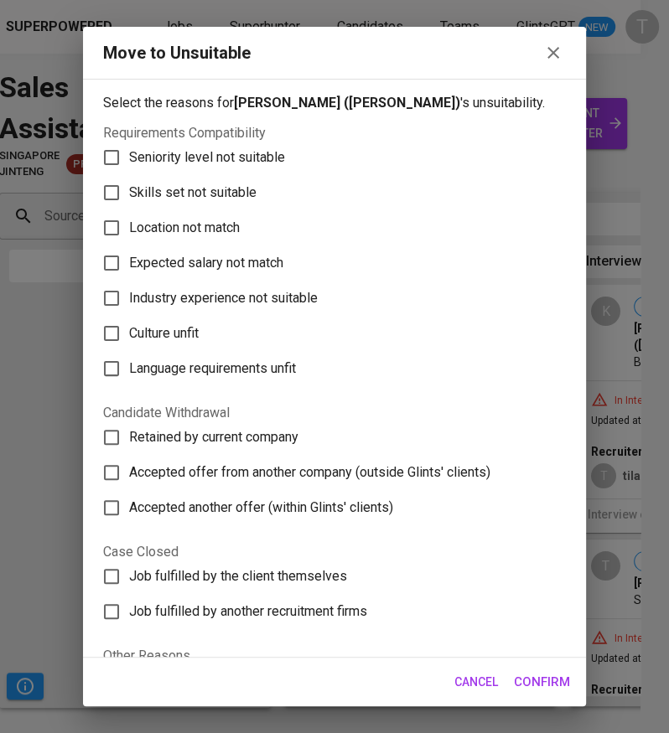
drag, startPoint x: 172, startPoint y: 178, endPoint x: 187, endPoint y: 190, distance: 19.6
click at [179, 182] on label "Skills set not suitable" at bounding box center [323, 192] width 458 height 35
click at [113, 187] on input "Skills set not suitable" at bounding box center [111, 192] width 35 height 35
checkbox input "true"
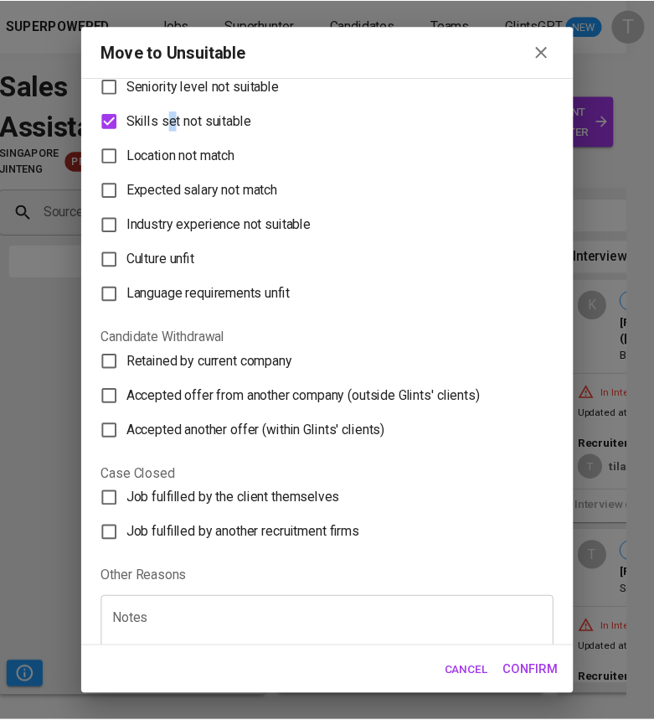
scroll to position [126, 0]
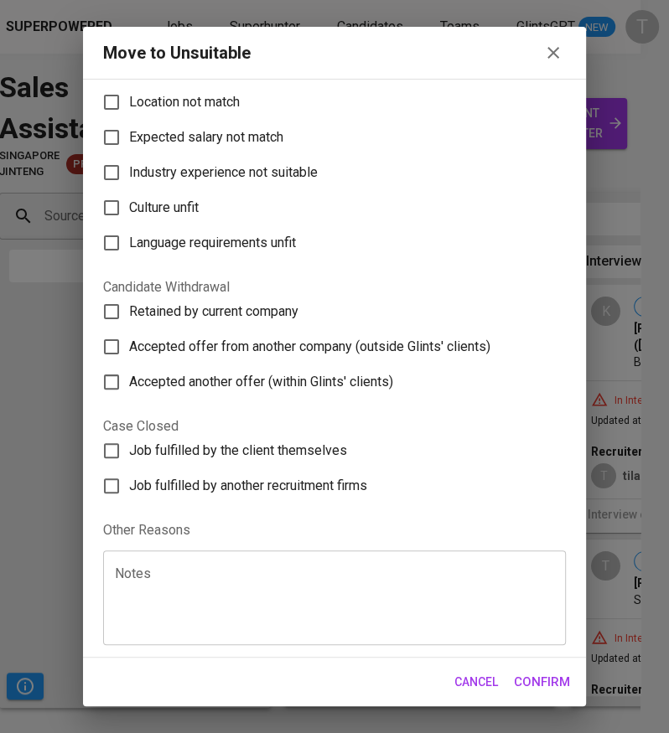
click at [483, 584] on textarea at bounding box center [334, 598] width 439 height 64
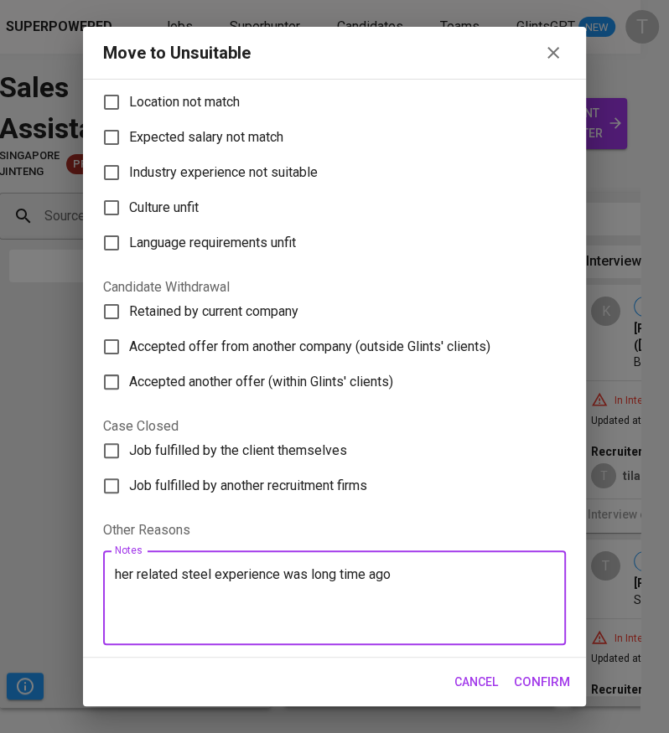
type textarea "her related steel experience was long time ago"
drag, startPoint x: 546, startPoint y: 683, endPoint x: 479, endPoint y: 550, distance: 149.1
click at [545, 683] on span "Confirm" at bounding box center [542, 682] width 56 height 22
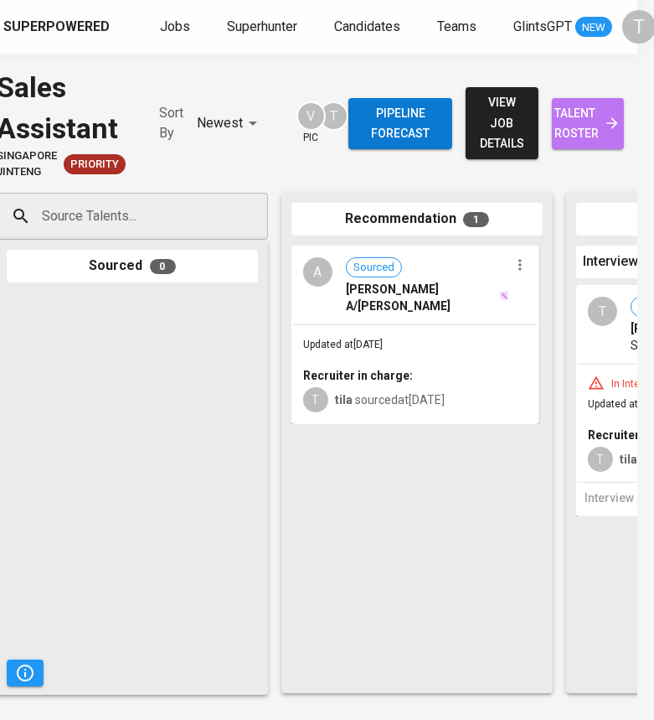
click at [576, 106] on span "talent roster" at bounding box center [587, 123] width 45 height 41
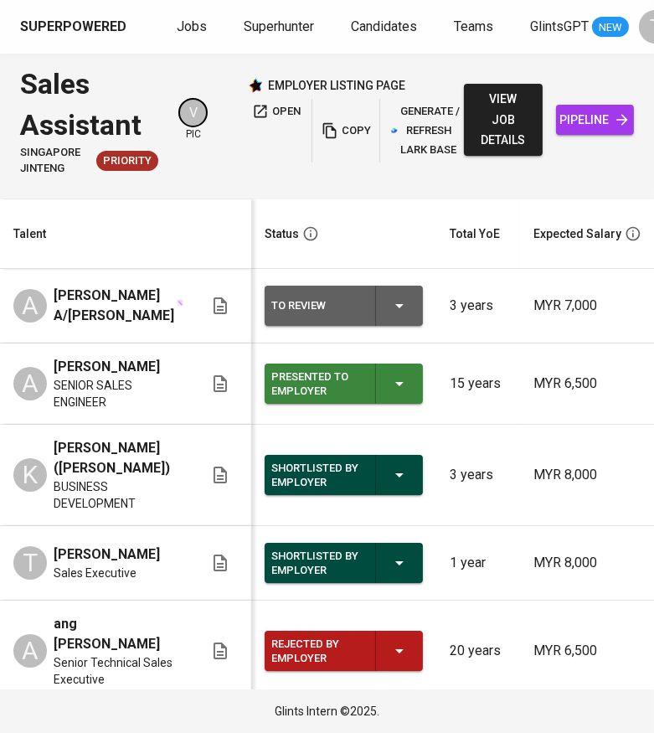
click at [408, 314] on icon "button" at bounding box center [400, 306] width 20 height 20
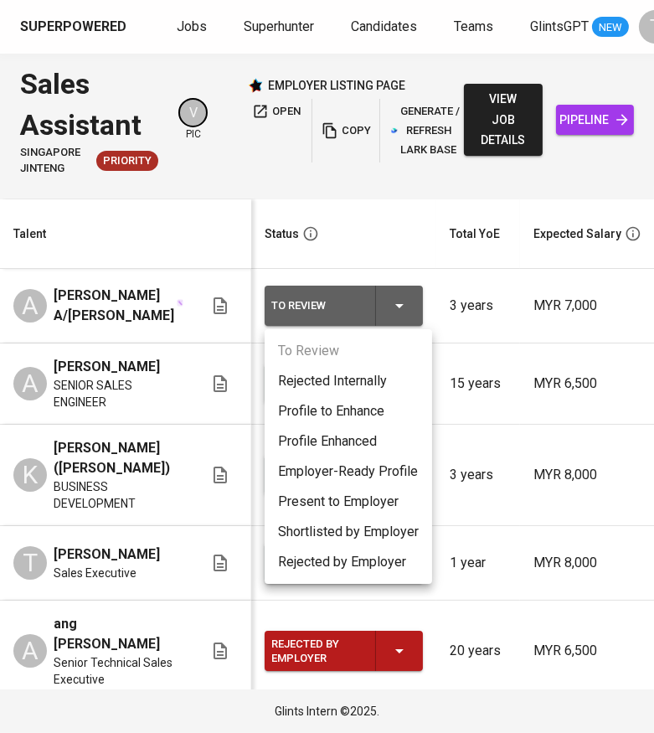
click at [349, 501] on li "Present to Employer" at bounding box center [349, 502] width 168 height 30
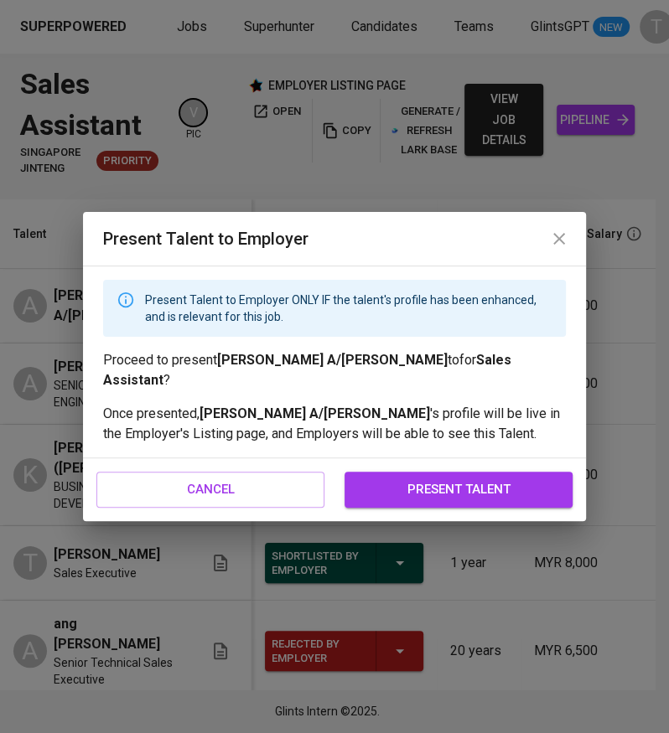
click at [408, 481] on span "present talent" at bounding box center [458, 489] width 191 height 22
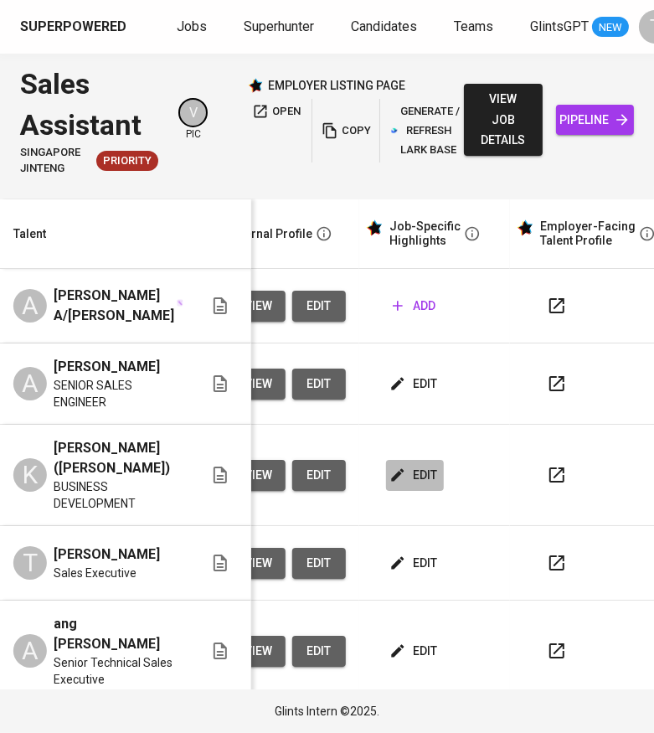
click at [411, 473] on span "edit" at bounding box center [415, 475] width 44 height 21
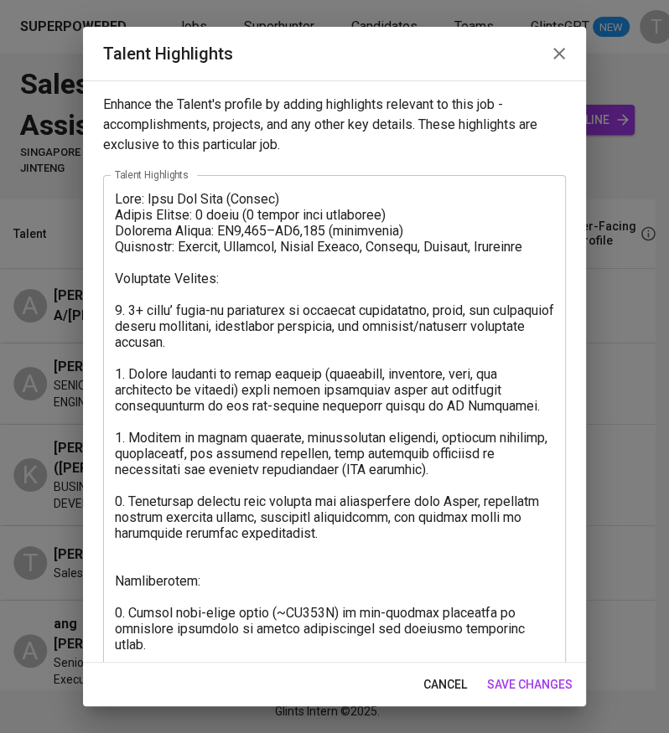
drag, startPoint x: 113, startPoint y: 193, endPoint x: 508, endPoint y: 566, distance: 543.4
click at [509, 568] on div "x Talent Highlights" at bounding box center [334, 485] width 462 height 620
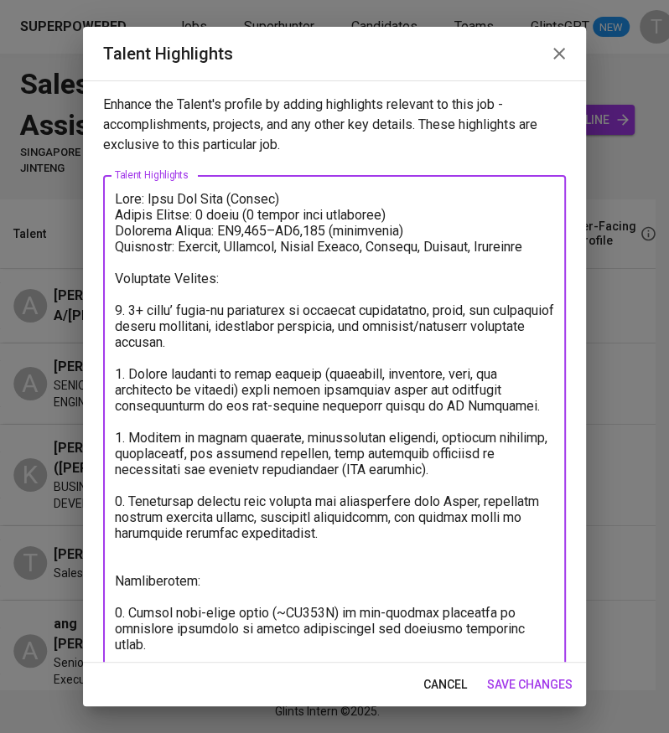
drag, startPoint x: 155, startPoint y: 222, endPoint x: 117, endPoint y: 206, distance: 40.9
click at [153, 218] on textarea at bounding box center [334, 485] width 439 height 589
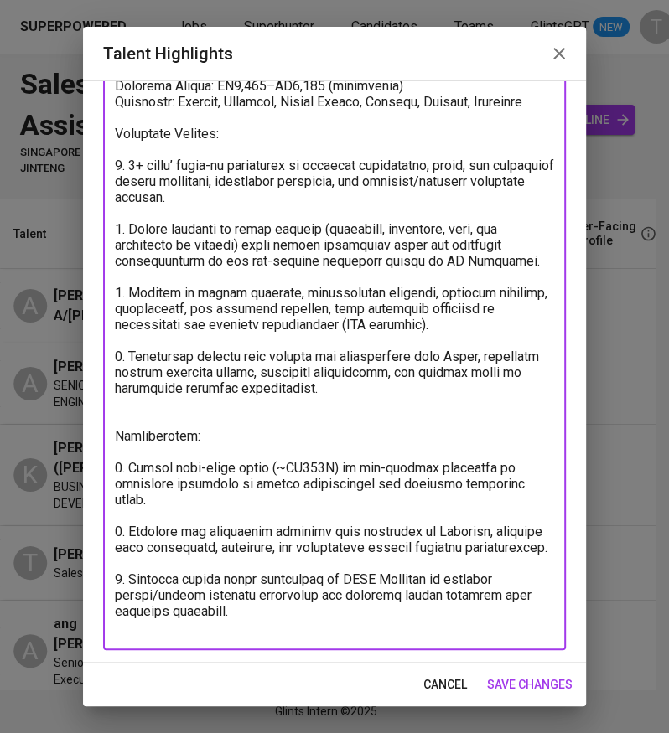
drag, startPoint x: 116, startPoint y: 195, endPoint x: 531, endPoint y: 679, distance: 636.9
click at [531, 679] on div "Talent Highlights Enhance the Talent's profile by adding highlights relevant to…" at bounding box center [334, 366] width 503 height 679
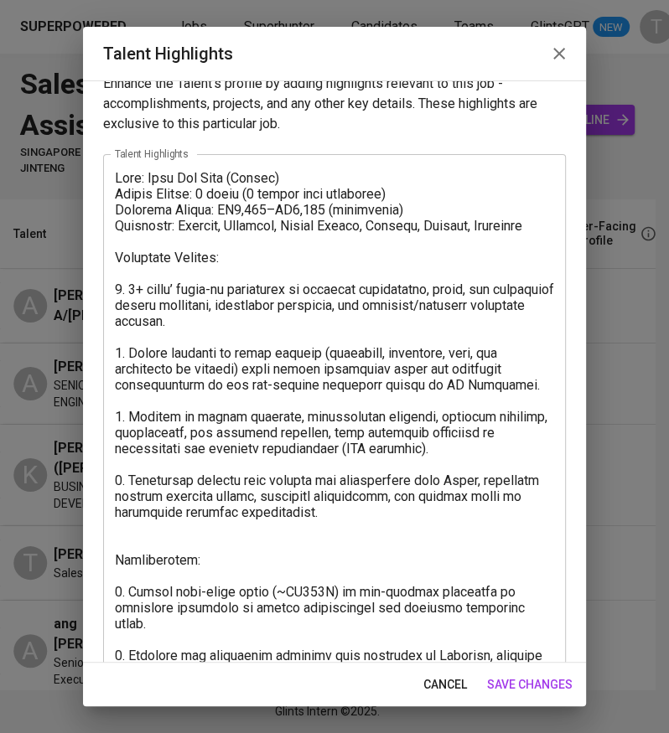
scroll to position [0, 0]
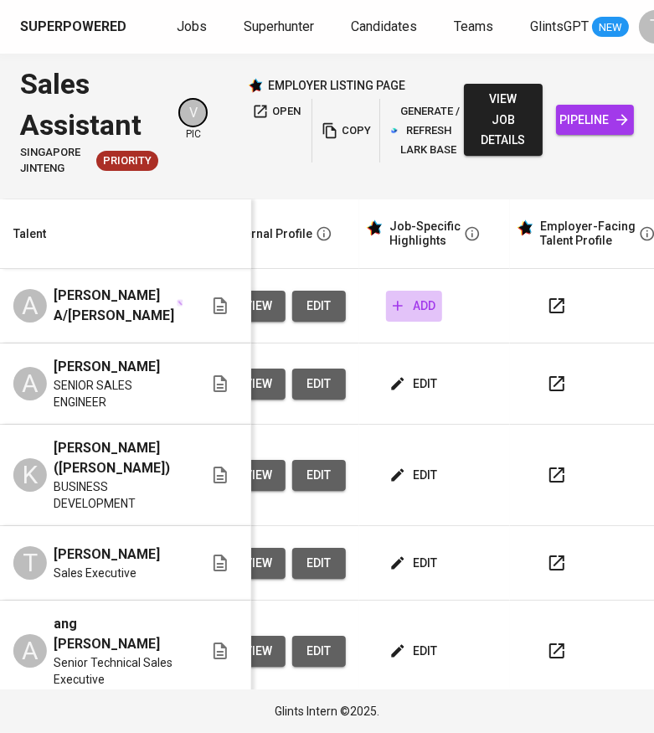
click at [417, 306] on span "add" at bounding box center [414, 306] width 43 height 21
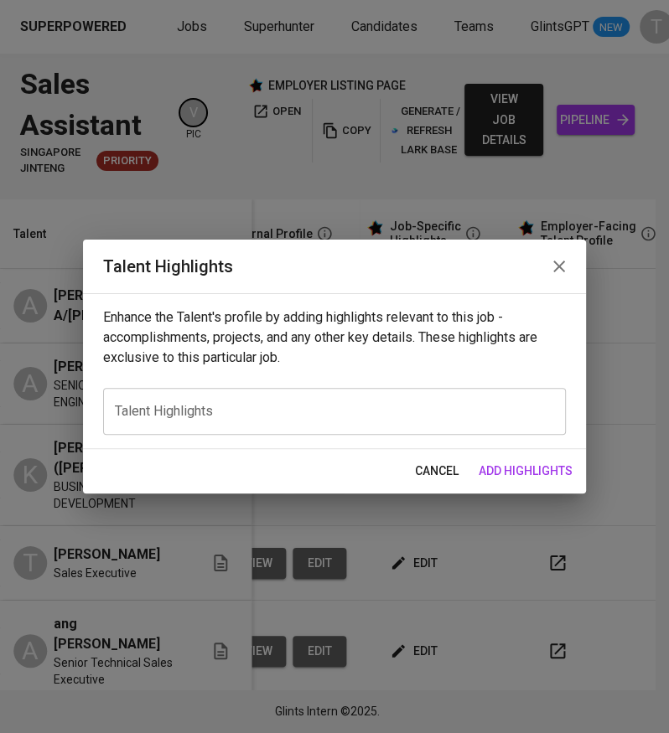
click at [302, 422] on div "x Talent Highlights" at bounding box center [334, 411] width 462 height 47
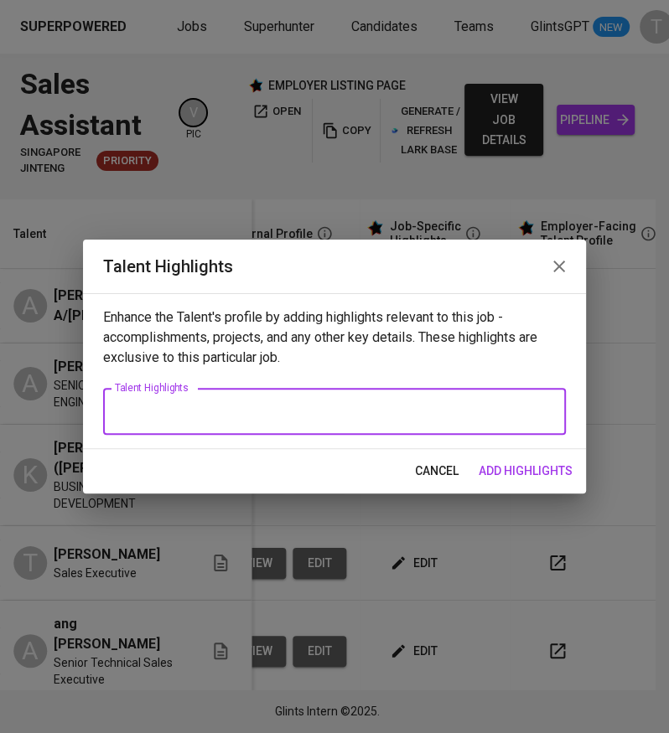
paste textarea "Name: Ashley John A/L Ravindran Notice Period: Immediate (available now) Expect…"
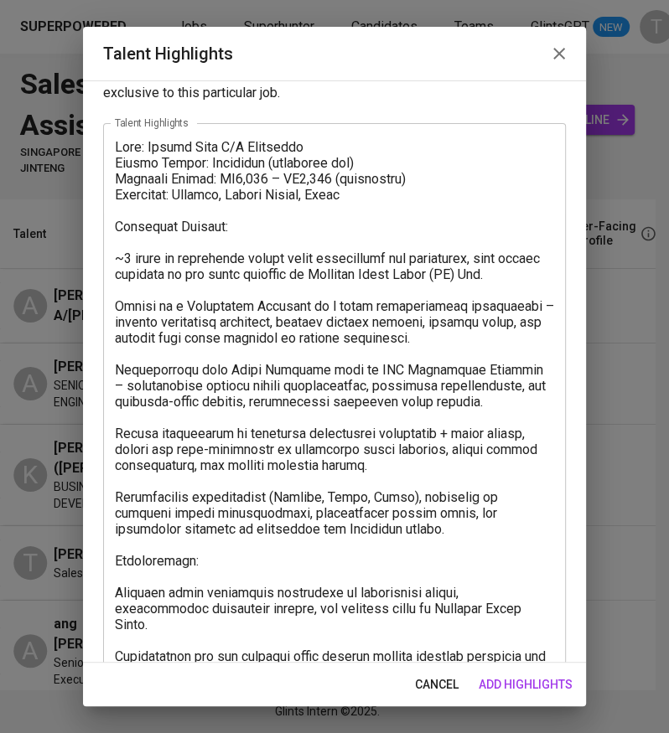
scroll to position [48, 0]
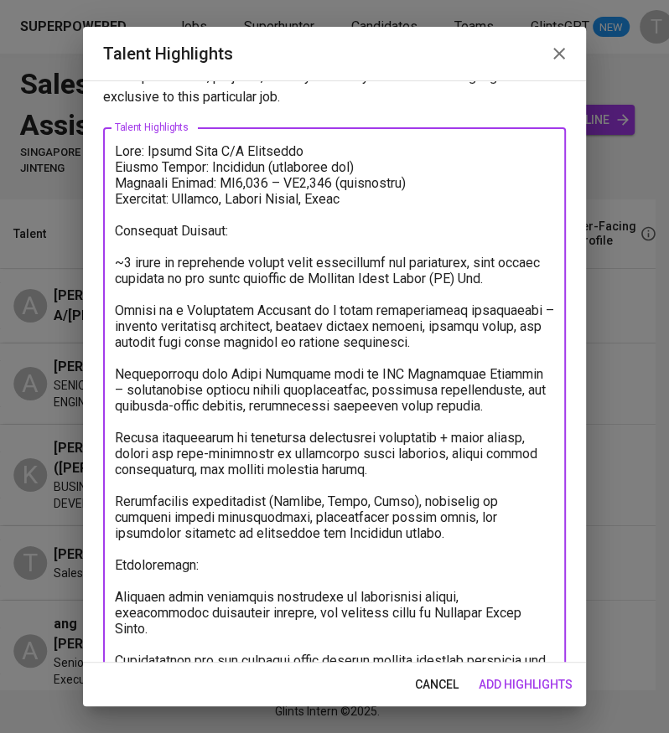
click at [239, 149] on textarea at bounding box center [334, 445] width 439 height 605
click at [244, 163] on textarea at bounding box center [334, 445] width 439 height 605
click at [243, 163] on textarea at bounding box center [334, 445] width 439 height 605
drag, startPoint x: 346, startPoint y: 161, endPoint x: 245, endPoint y: 165, distance: 101.5
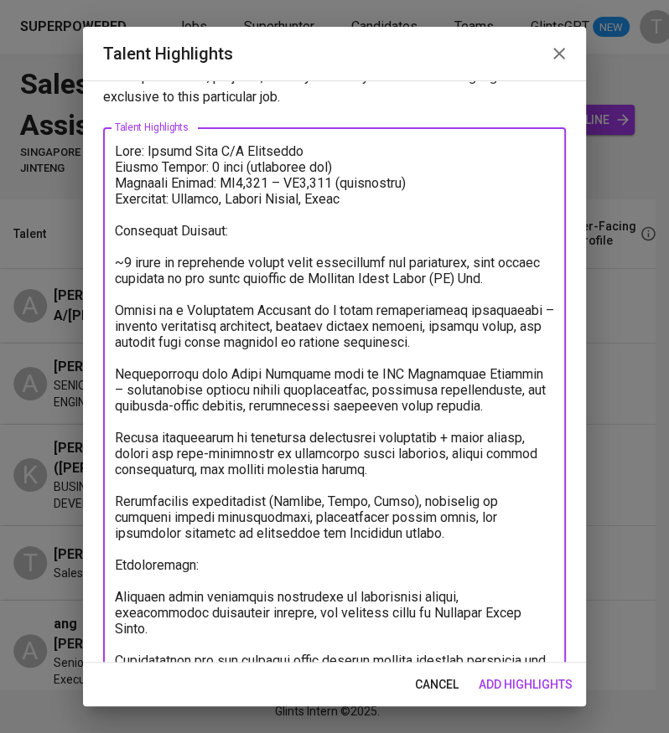
click at [245, 165] on textarea at bounding box center [334, 445] width 439 height 605
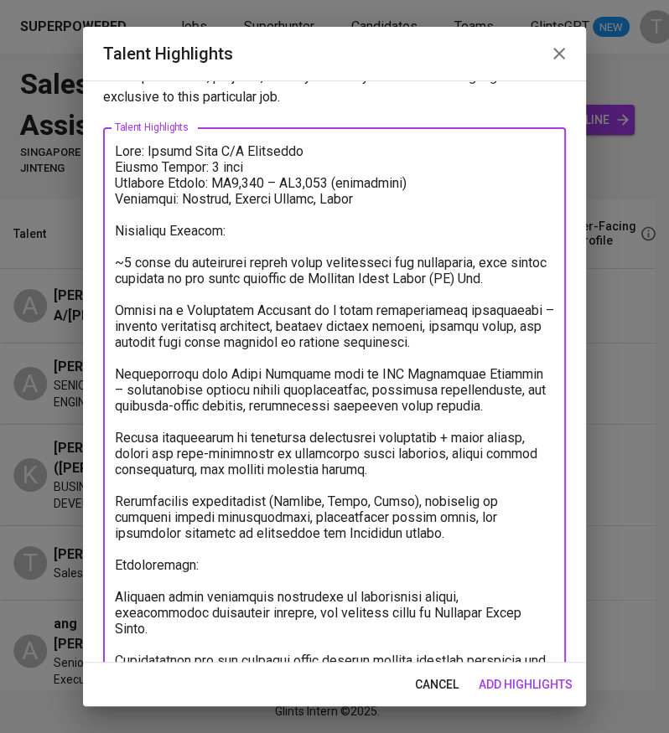
drag, startPoint x: 336, startPoint y: 180, endPoint x: 236, endPoint y: 178, distance: 99.7
click at [236, 178] on textarea at bounding box center [334, 445] width 439 height 605
click at [124, 249] on textarea at bounding box center [334, 445] width 439 height 605
click at [110, 264] on div "x Talent Highlights" at bounding box center [334, 445] width 462 height 636
click at [116, 260] on textarea at bounding box center [334, 445] width 439 height 605
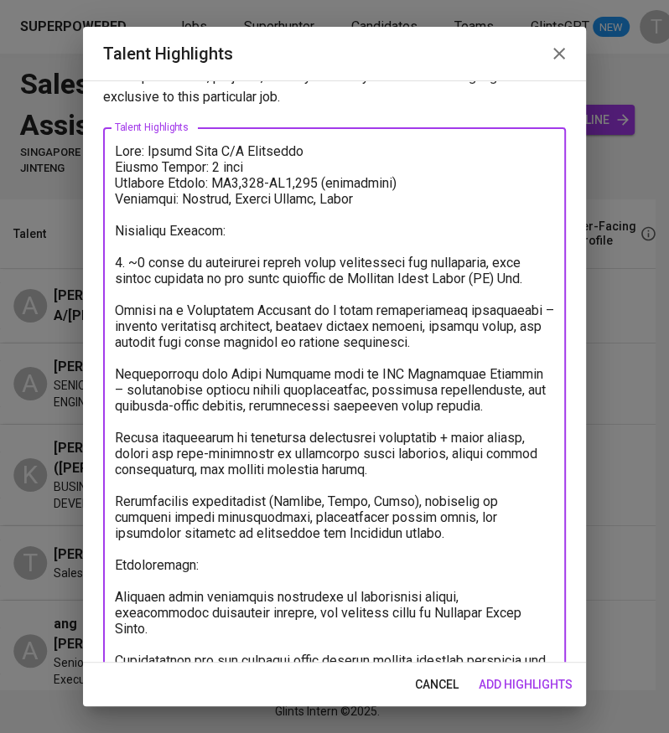
click at [116, 324] on textarea at bounding box center [334, 453] width 439 height 621
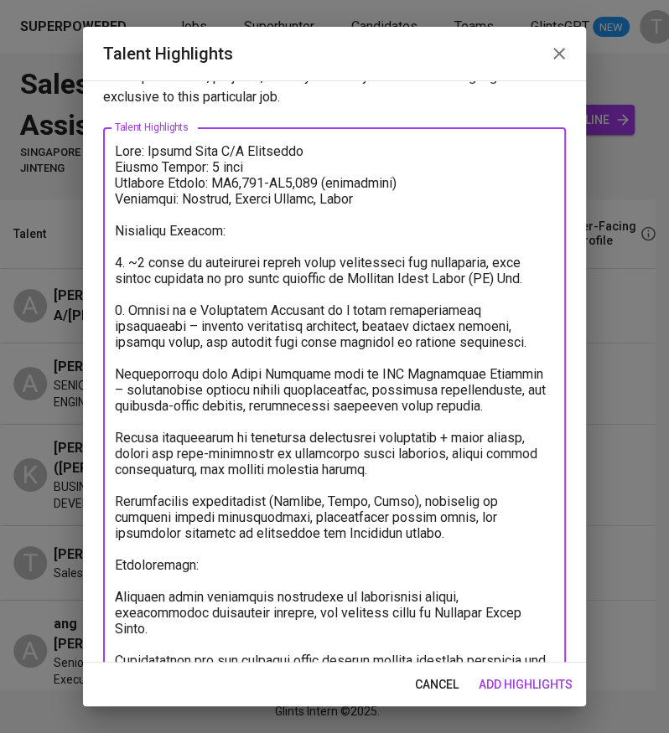
click at [117, 398] on textarea at bounding box center [334, 461] width 439 height 637
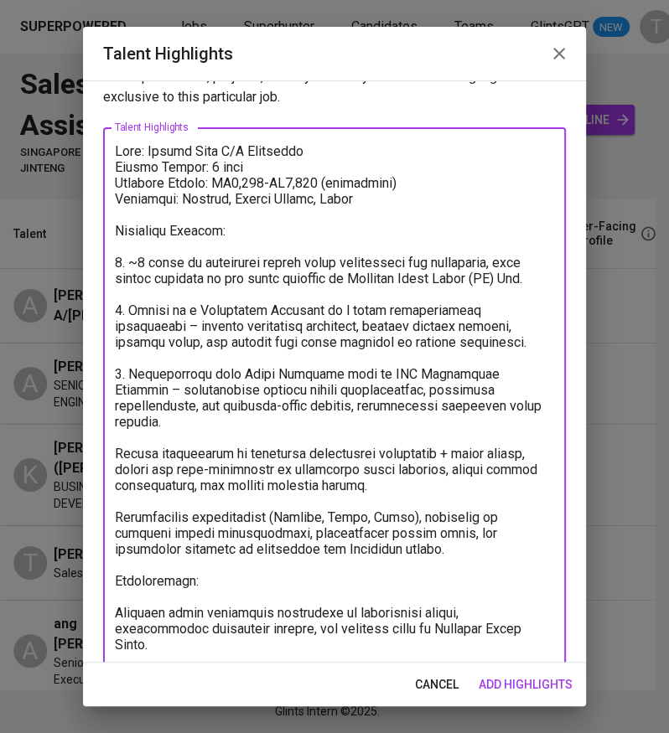
click at [116, 465] on textarea at bounding box center [334, 461] width 439 height 637
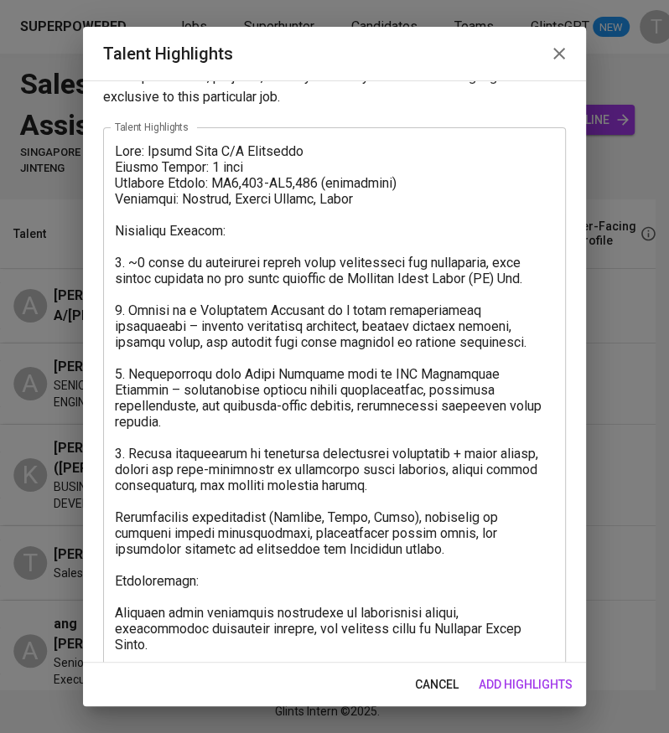
drag, startPoint x: 114, startPoint y: 529, endPoint x: 359, endPoint y: 551, distance: 245.6
click at [353, 550] on div "x Talent Highlights" at bounding box center [334, 461] width 462 height 668
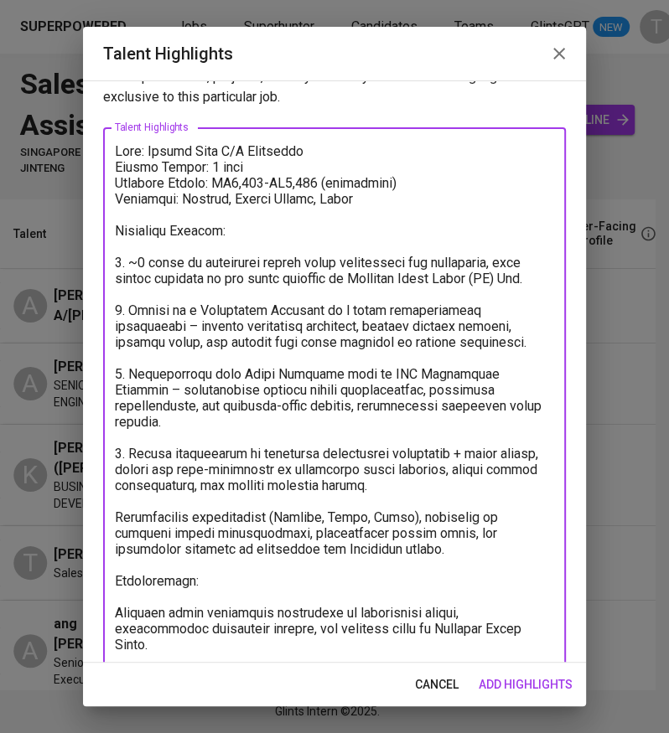
drag, startPoint x: 417, startPoint y: 558, endPoint x: 111, endPoint y: 529, distance: 307.9
click at [111, 529] on div "x Talent Highlights" at bounding box center [334, 461] width 462 height 668
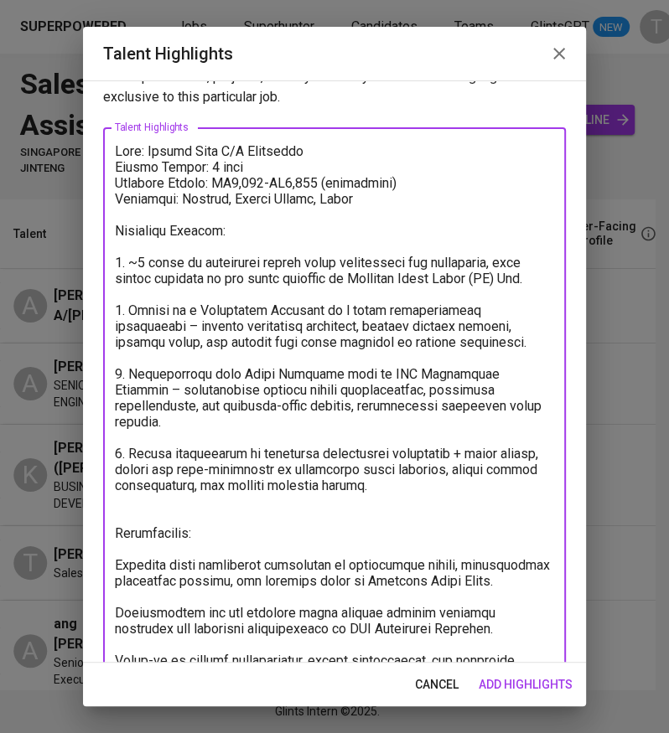
click at [117, 580] on textarea at bounding box center [334, 437] width 439 height 589
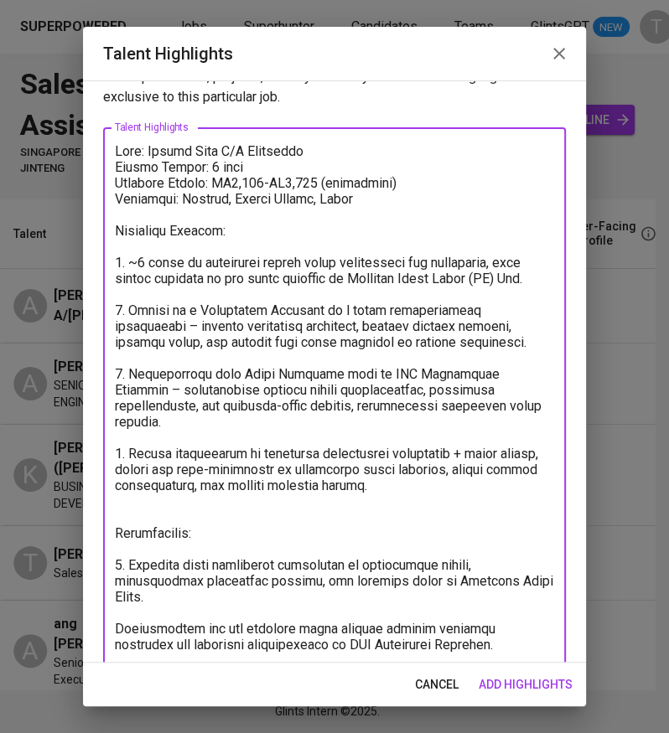
click at [111, 639] on div "x Talent Highlights" at bounding box center [334, 437] width 462 height 620
click at [118, 642] on textarea at bounding box center [334, 437] width 439 height 589
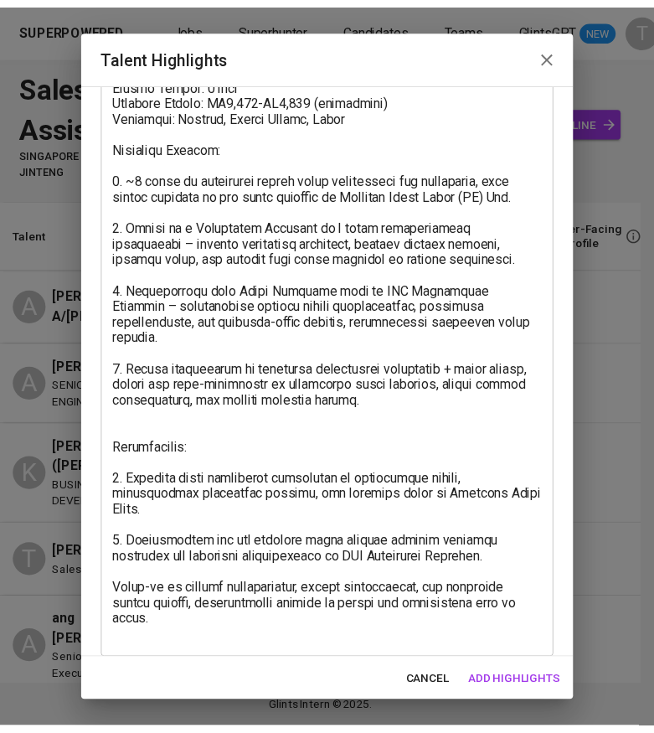
scroll to position [145, 0]
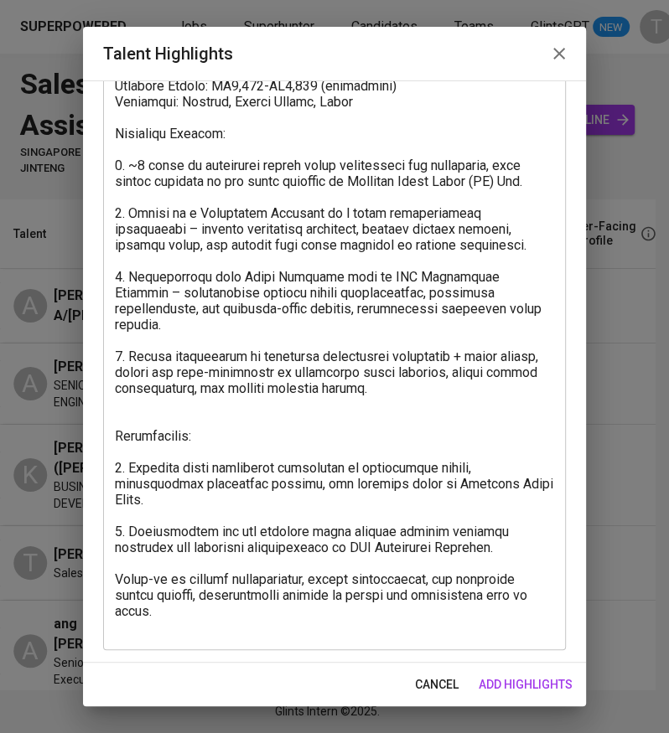
click at [116, 592] on textarea at bounding box center [334, 340] width 439 height 589
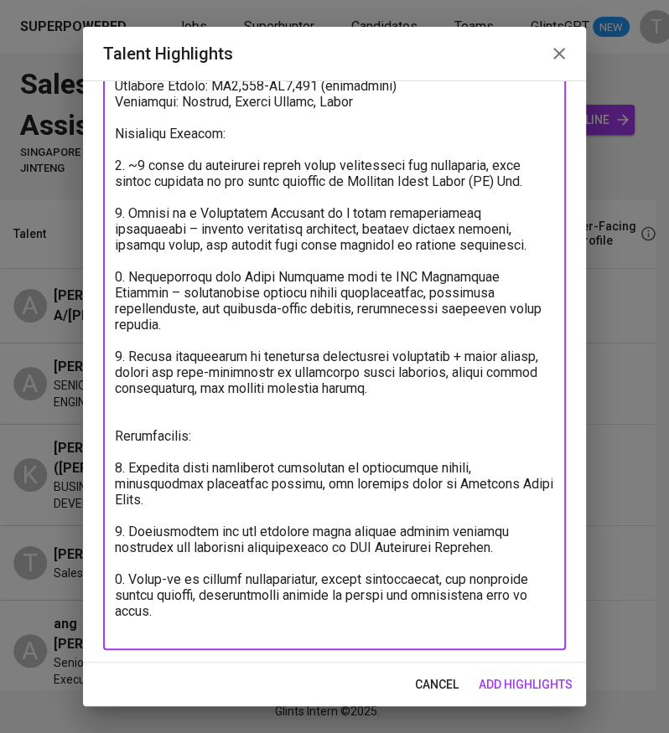
type textarea "Name: Ashley John A/L Ravindran Notice Period: 1 week Expected Salary: RM6,000-…"
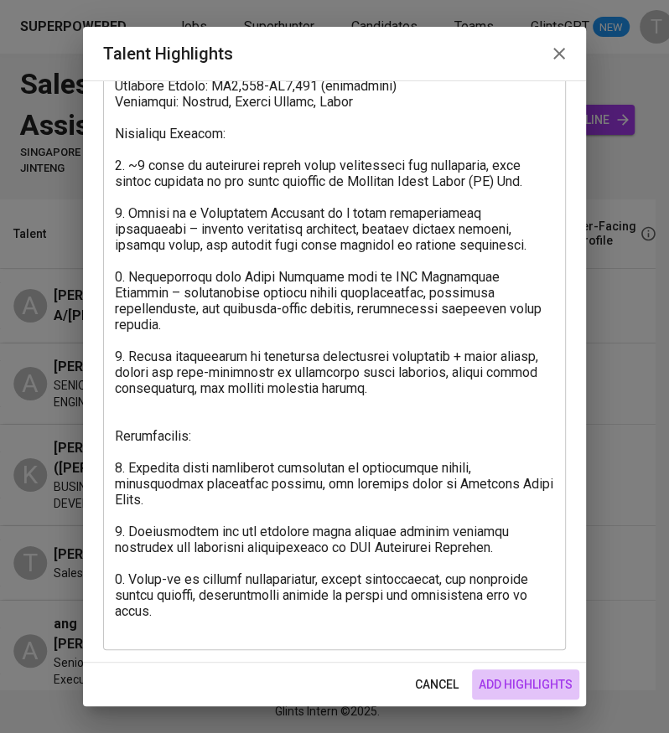
click at [538, 689] on span "add highlights" at bounding box center [525, 684] width 94 height 21
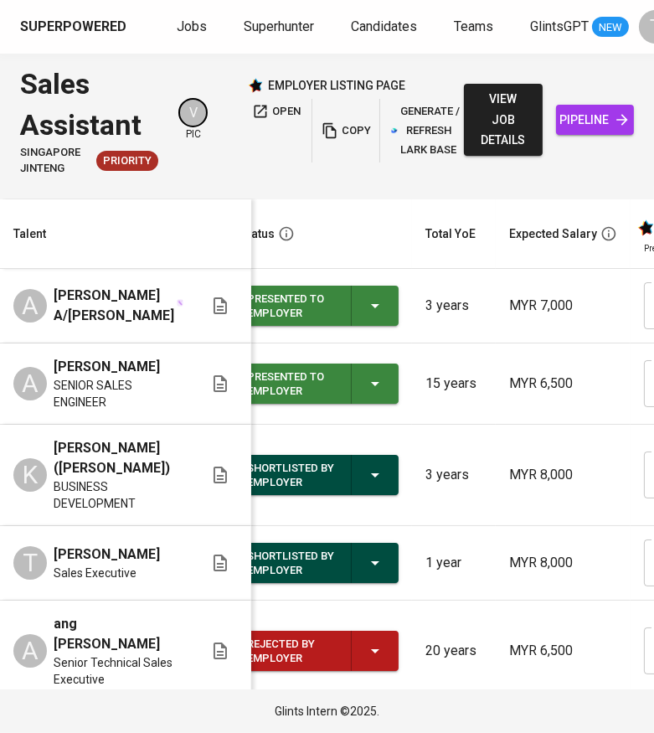
scroll to position [0, 0]
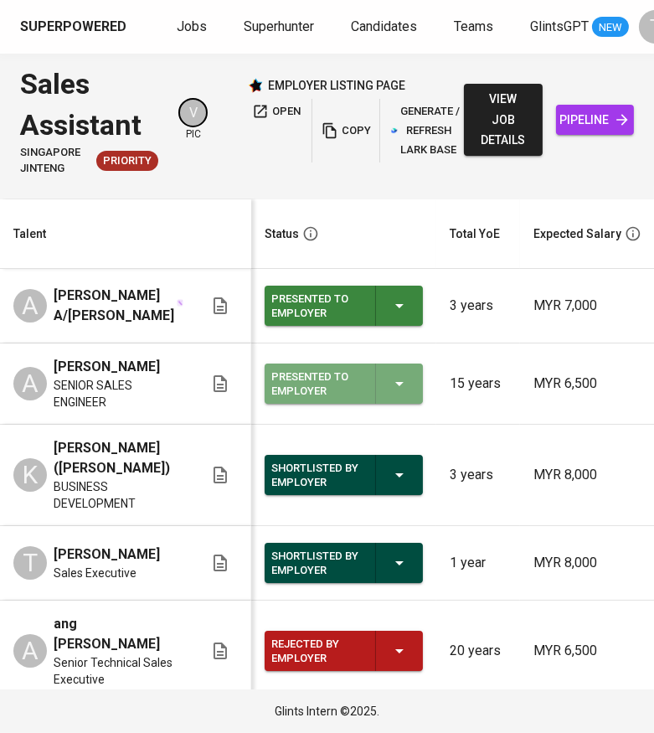
click at [397, 378] on icon "button" at bounding box center [400, 384] width 20 height 20
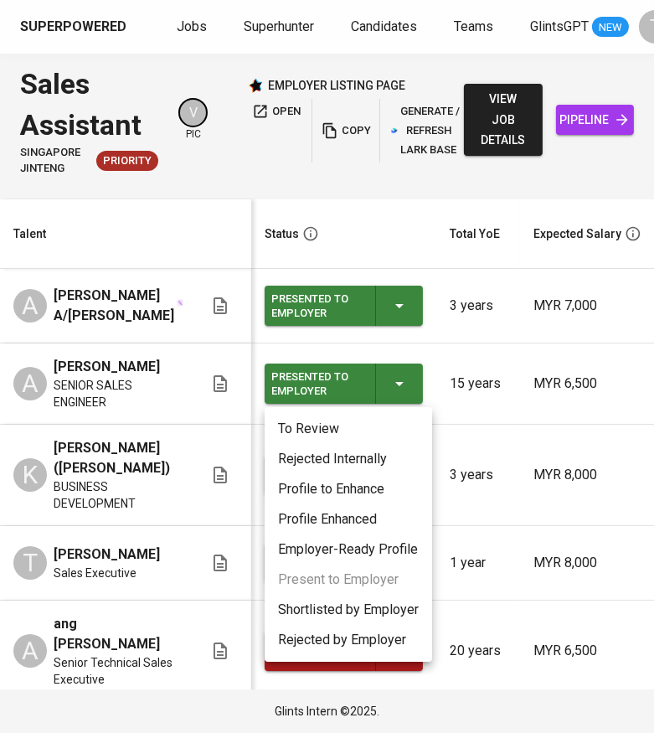
click at [367, 633] on li "Rejected by Employer" at bounding box center [349, 640] width 168 height 30
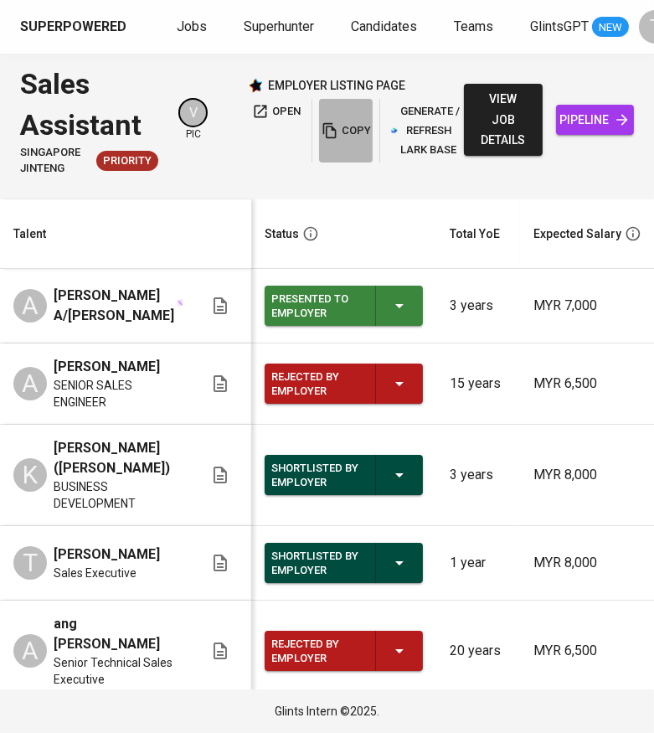
click at [349, 127] on span "copy" at bounding box center [345, 130] width 45 height 19
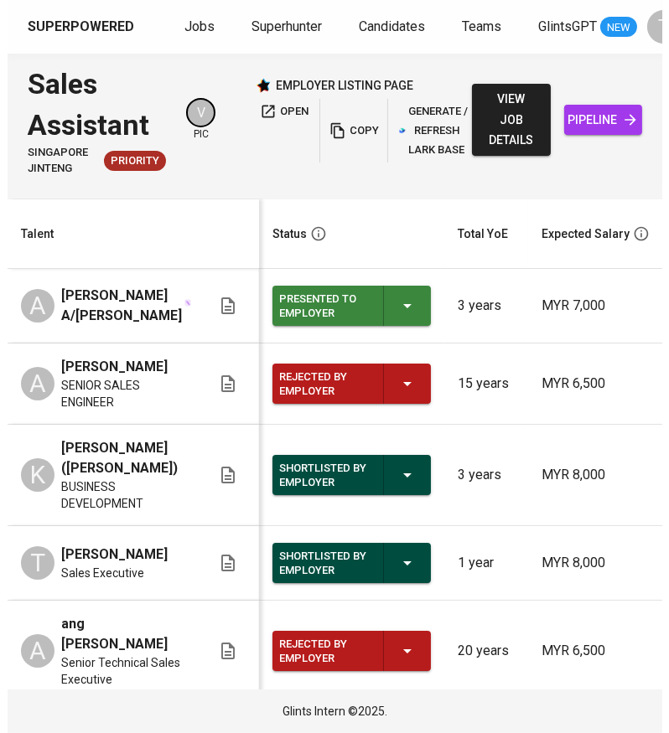
scroll to position [0, 572]
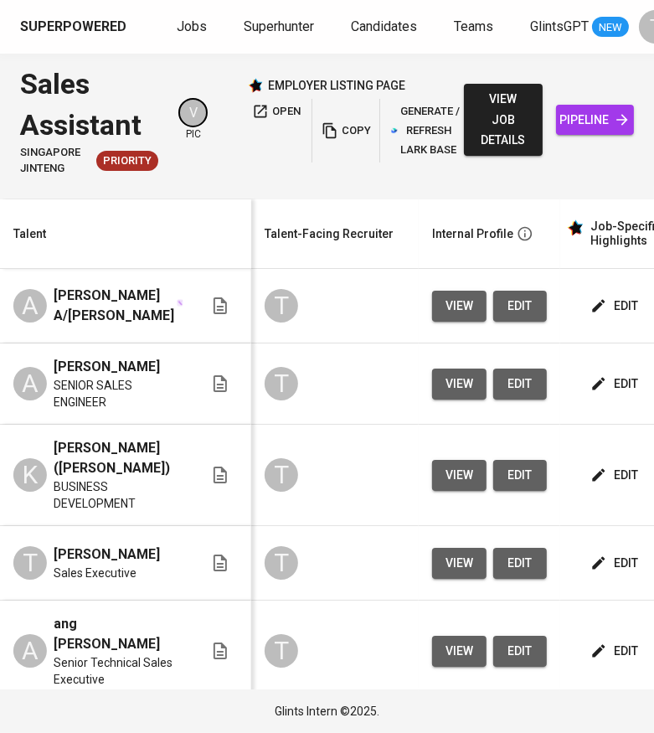
click at [614, 302] on span "edit" at bounding box center [616, 306] width 44 height 21
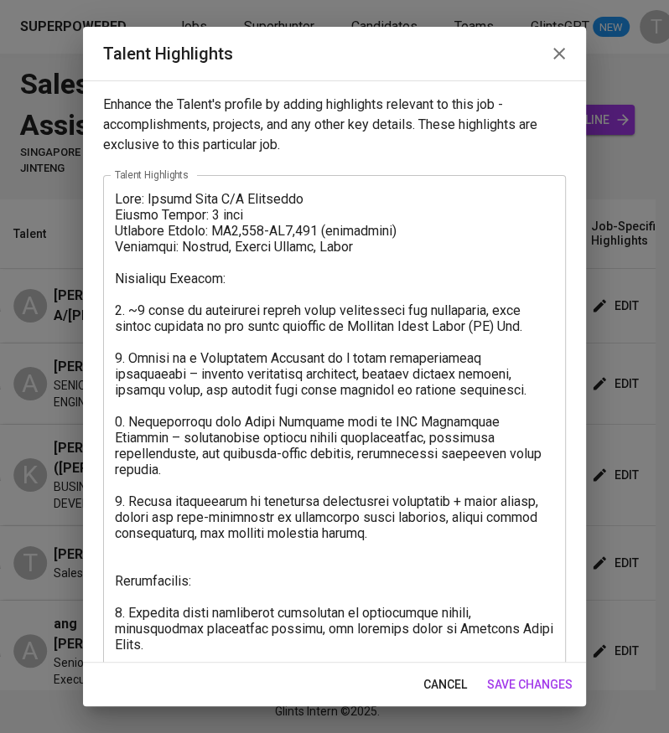
drag, startPoint x: 124, startPoint y: 199, endPoint x: 130, endPoint y: 223, distance: 24.2
click at [296, 314] on div "x Talent Highlights" at bounding box center [334, 485] width 462 height 620
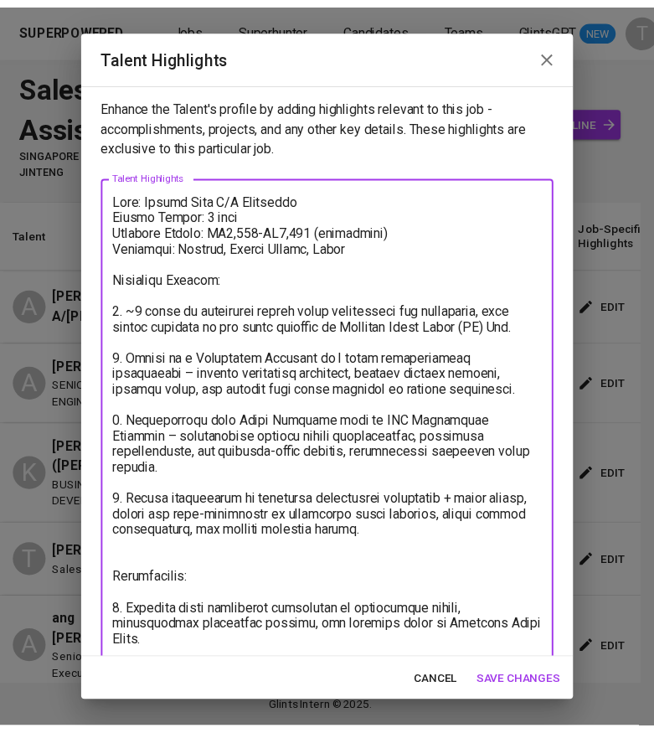
scroll to position [145, 0]
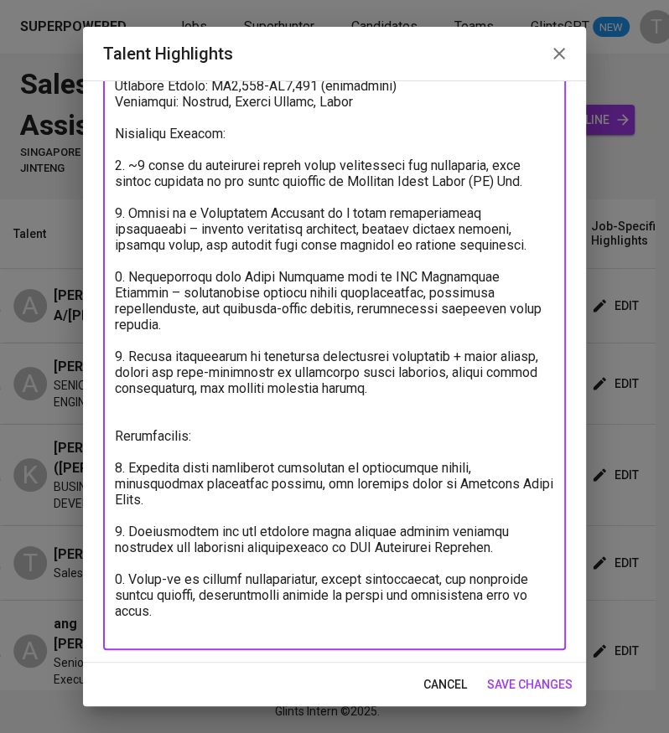
drag, startPoint x: 116, startPoint y: 199, endPoint x: 487, endPoint y: 727, distance: 645.4
click at [483, 723] on div "Talent Highlights Enhance the Talent's profile by adding highlights relevant to…" at bounding box center [334, 366] width 669 height 733
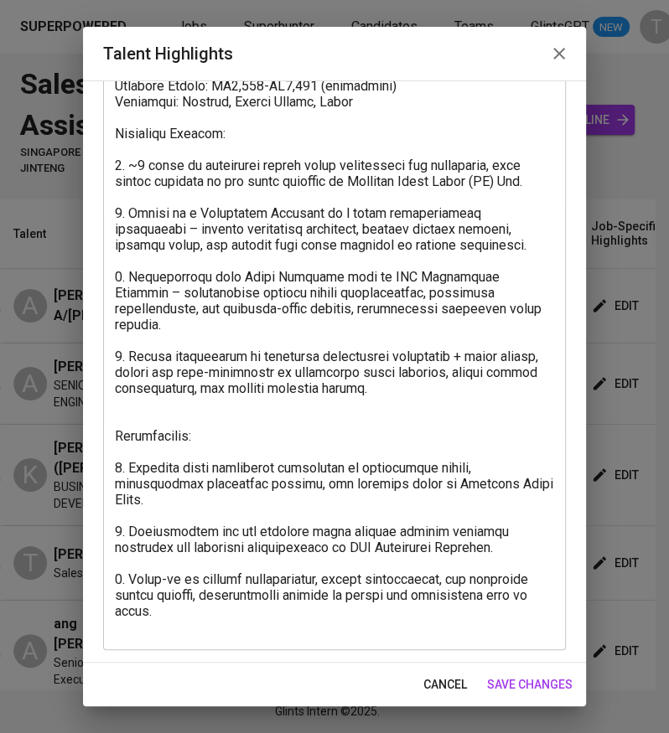
drag, startPoint x: 36, startPoint y: 264, endPoint x: 218, endPoint y: 297, distance: 184.9
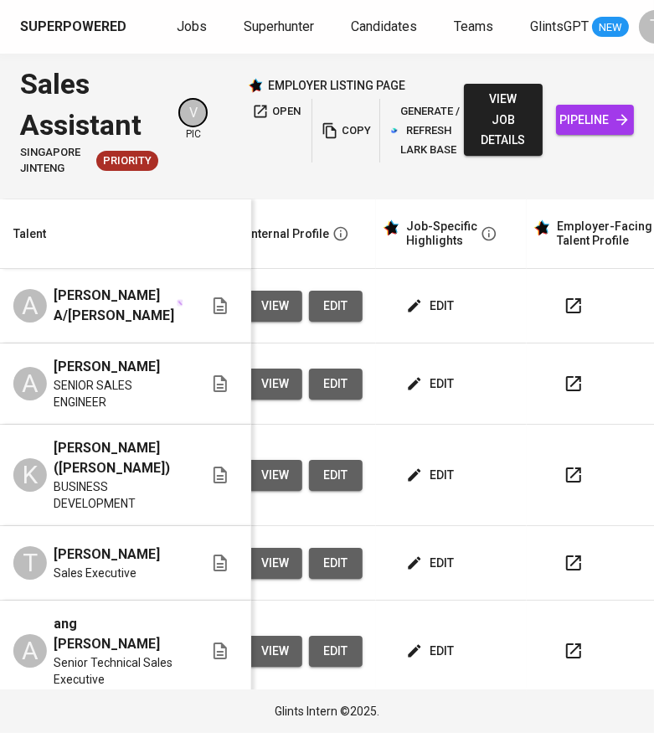
scroll to position [0, 792]
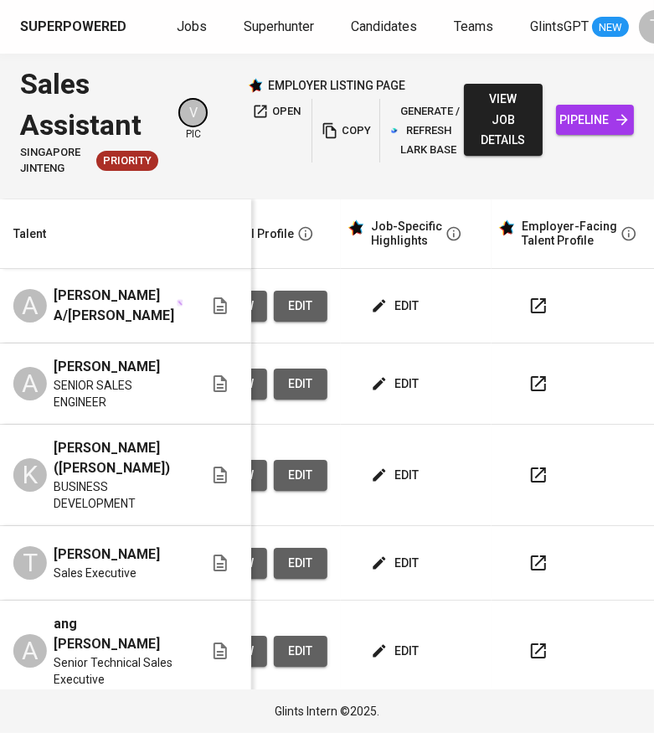
click at [533, 558] on icon "button" at bounding box center [539, 563] width 20 height 20
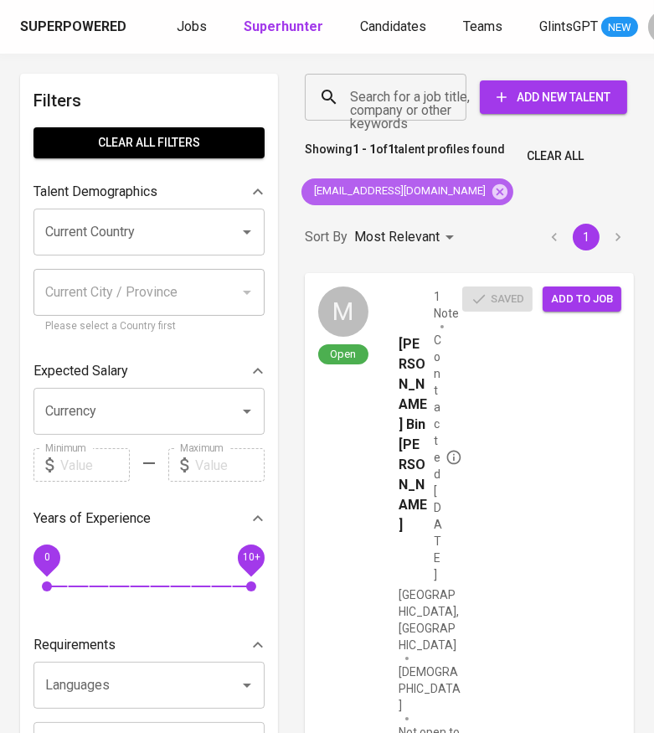
click at [491, 193] on icon at bounding box center [500, 192] width 18 height 18
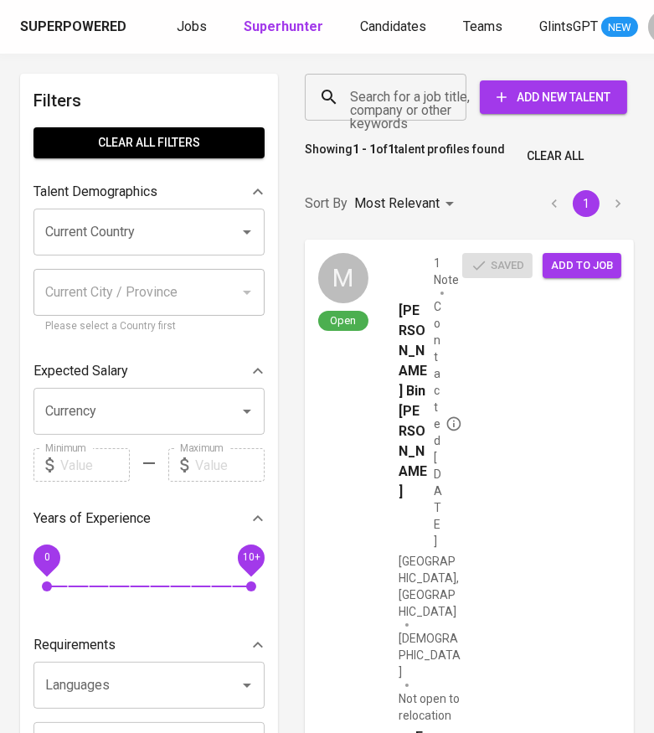
click at [379, 98] on input "Search for a job title, company or other keywords" at bounding box center [390, 97] width 88 height 32
click at [336, 94] on icon at bounding box center [329, 97] width 20 height 20
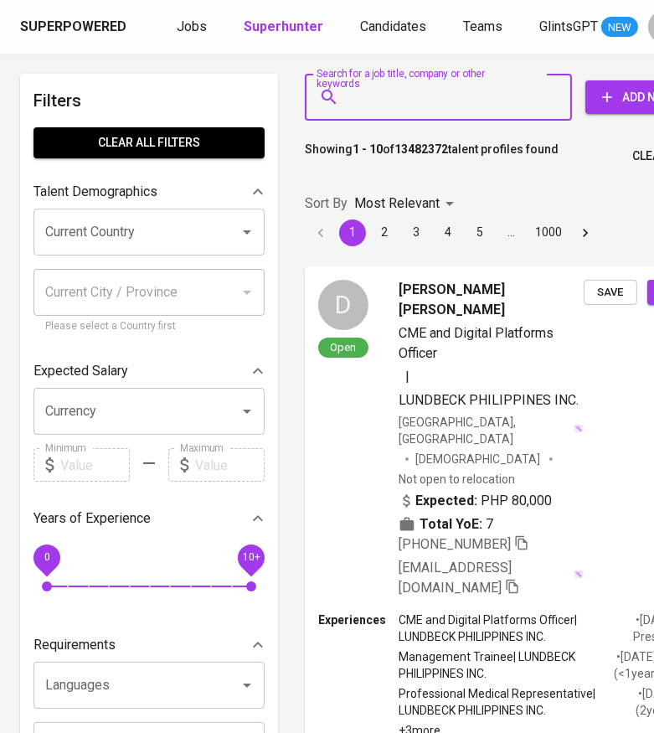
paste input "[EMAIL_ADDRESS][DOMAIN_NAME]"
type input "[EMAIL_ADDRESS][DOMAIN_NAME]"
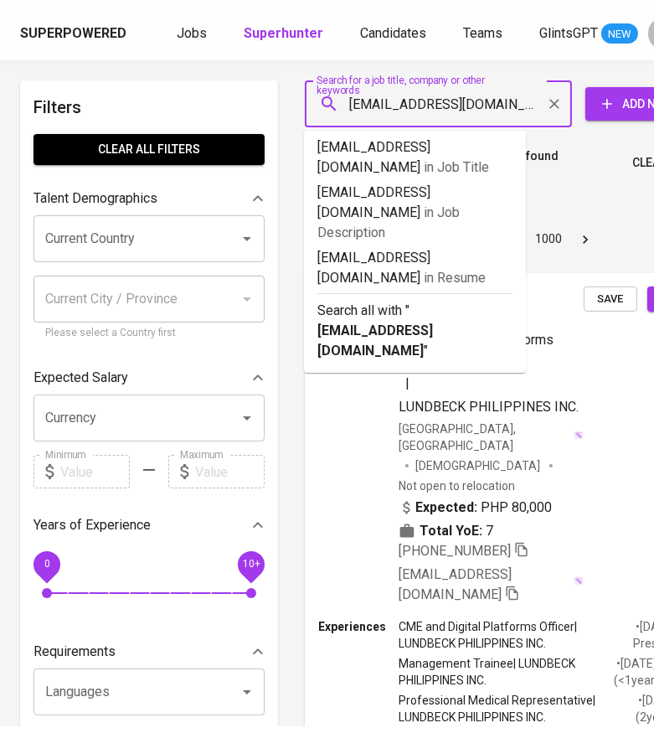
scroll to position [0, 27]
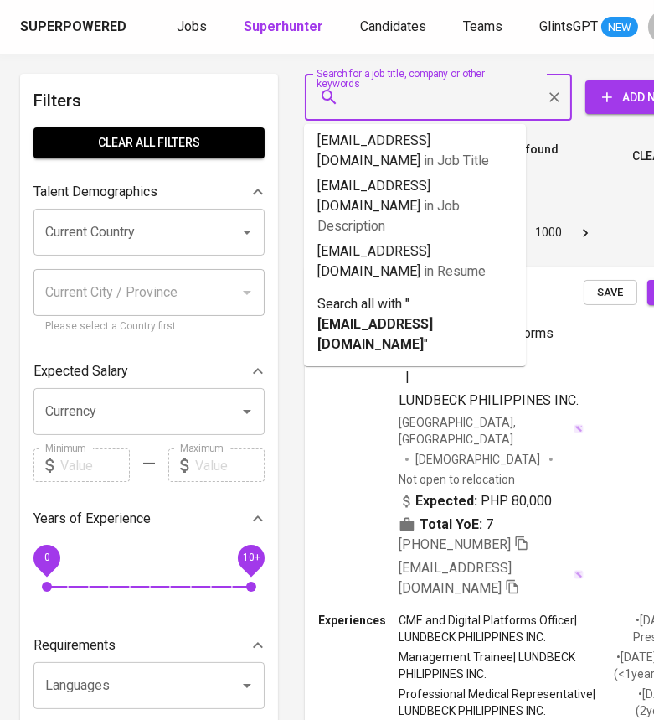
click at [392, 95] on input "Search for a job title, company or other keywords" at bounding box center [443, 97] width 194 height 32
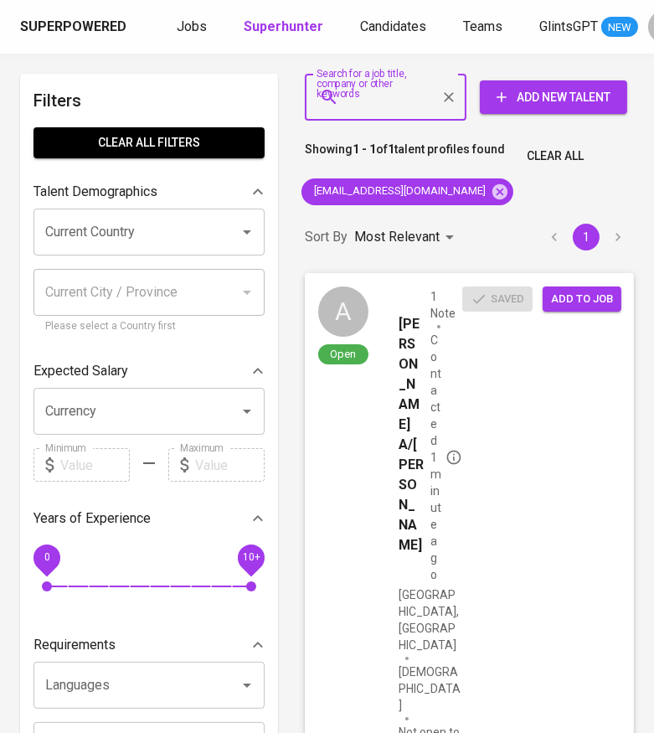
click at [560, 303] on span "Add to job" at bounding box center [582, 299] width 62 height 19
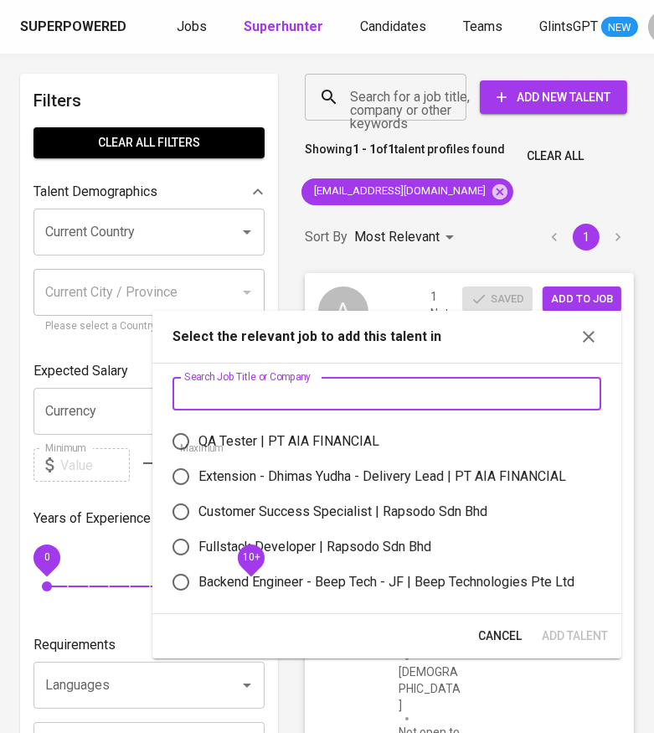
drag, startPoint x: 398, startPoint y: 381, endPoint x: 403, endPoint y: 370, distance: 12.0
click at [398, 378] on input "text" at bounding box center [387, 394] width 429 height 34
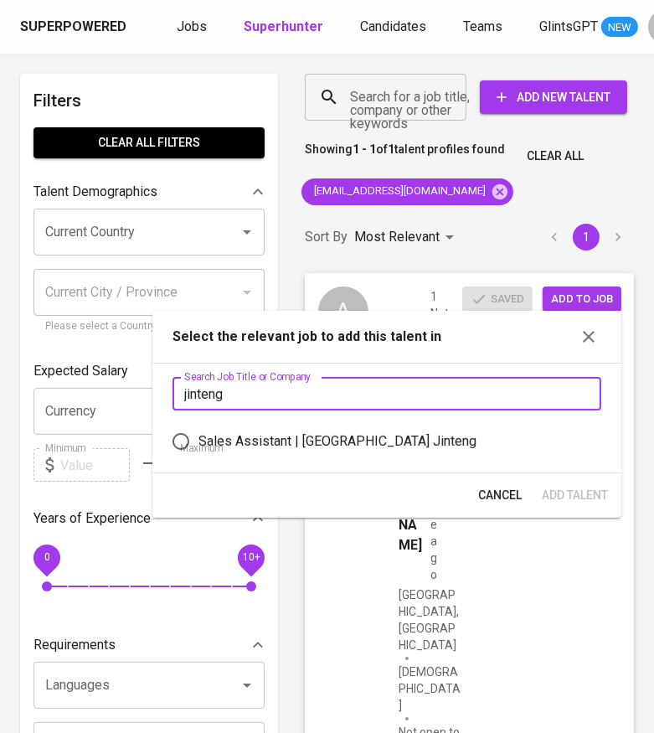
type input "jinteng"
click at [363, 446] on div "Sales Assistant | [GEOGRAPHIC_DATA] Jinteng" at bounding box center [338, 441] width 278 height 20
click at [199, 446] on input "Sales Assistant | [GEOGRAPHIC_DATA] Jinteng" at bounding box center [180, 441] width 35 height 35
radio input "true"
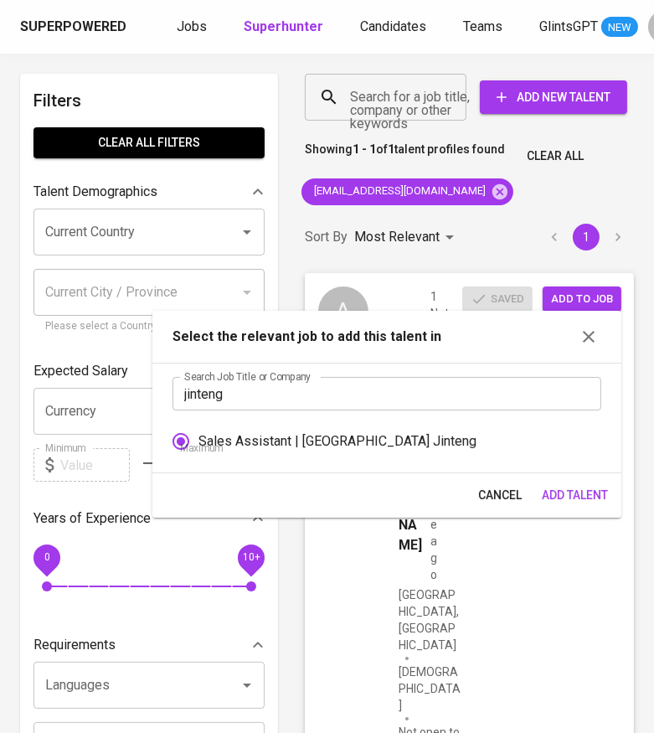
click at [575, 491] on span "Add Talent" at bounding box center [575, 495] width 66 height 21
